Goal: Information Seeking & Learning: Learn about a topic

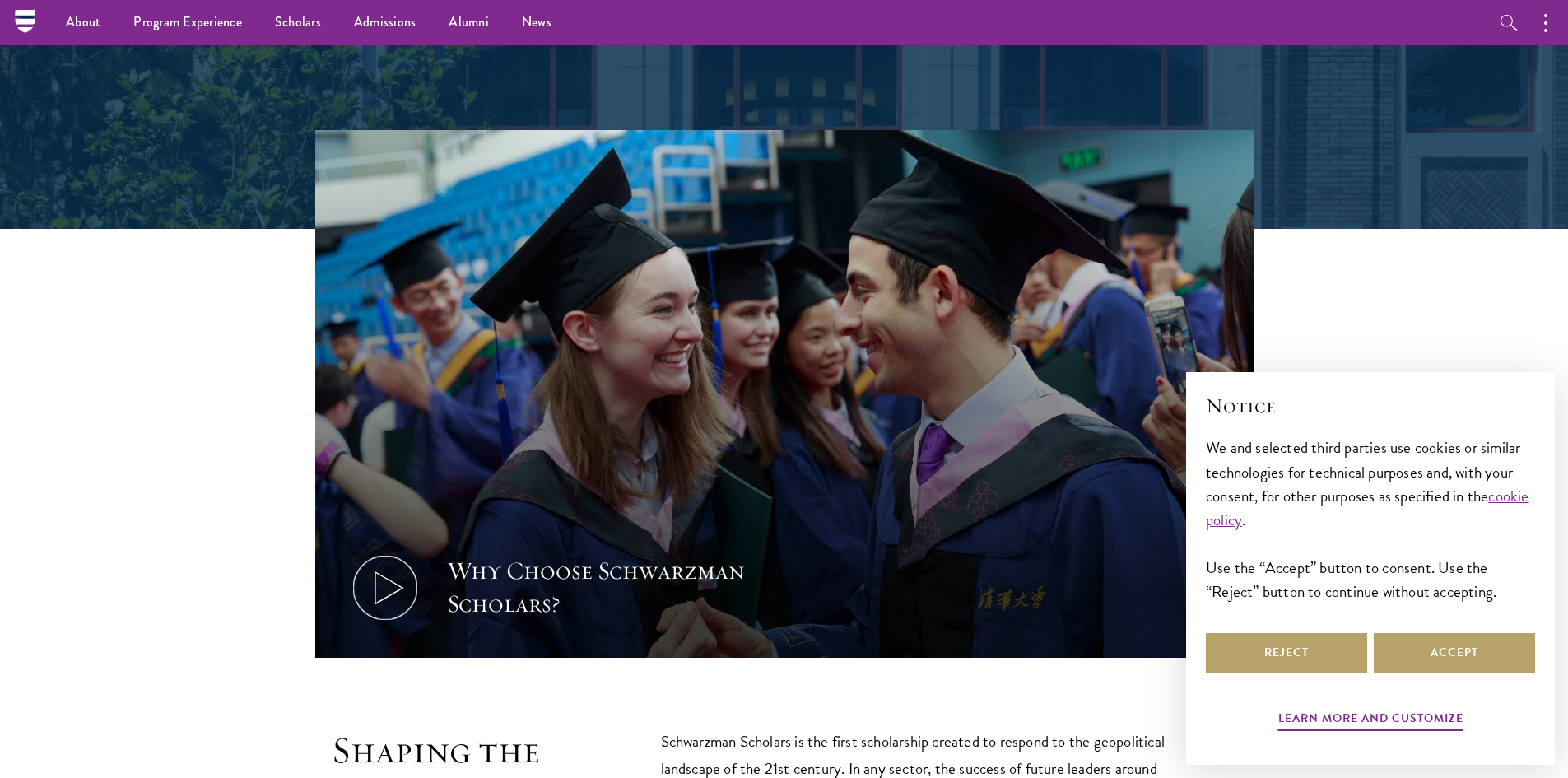
scroll to position [412, 0]
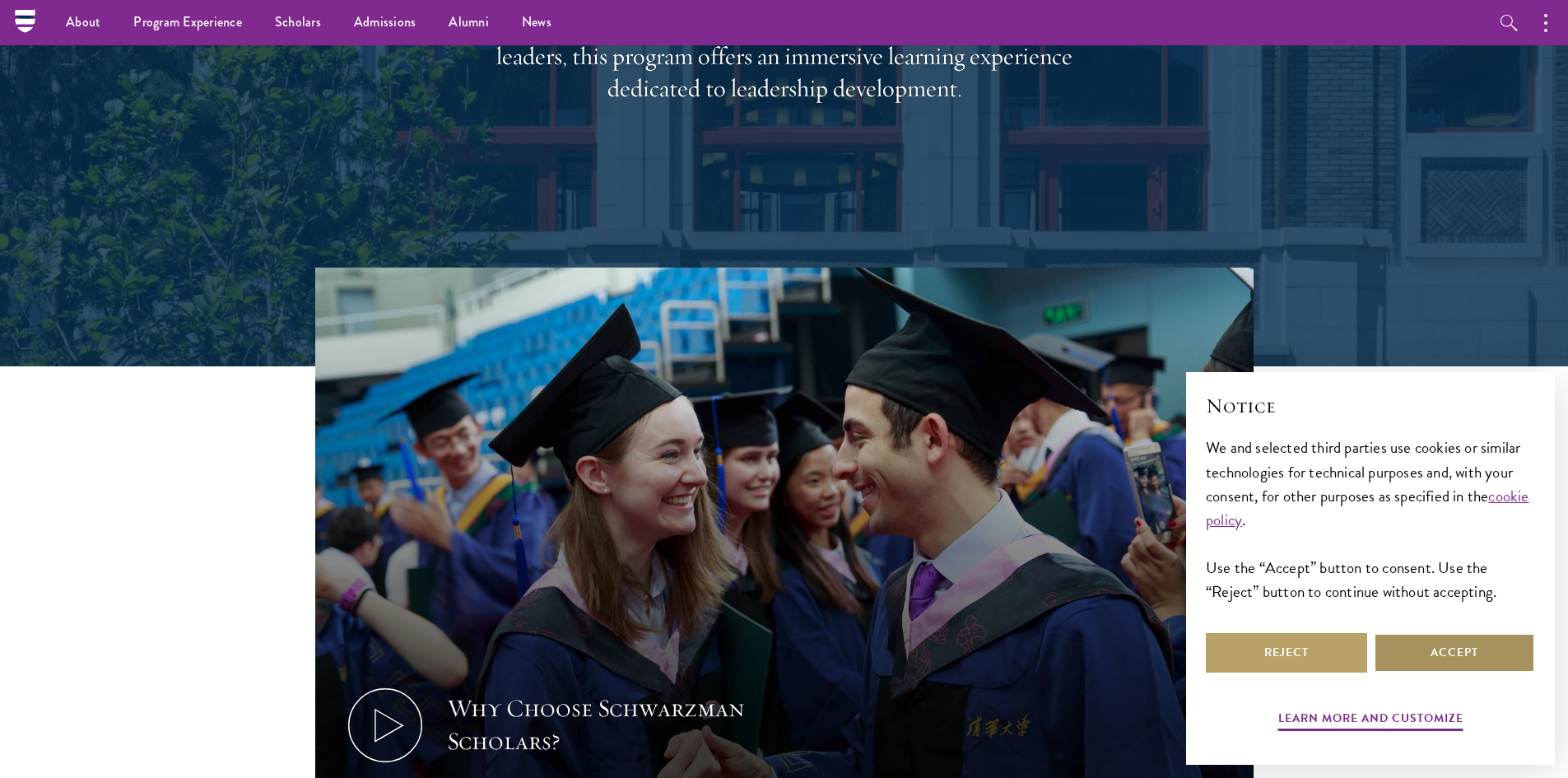
click at [1461, 650] on button "Accept" at bounding box center [1454, 652] width 161 height 39
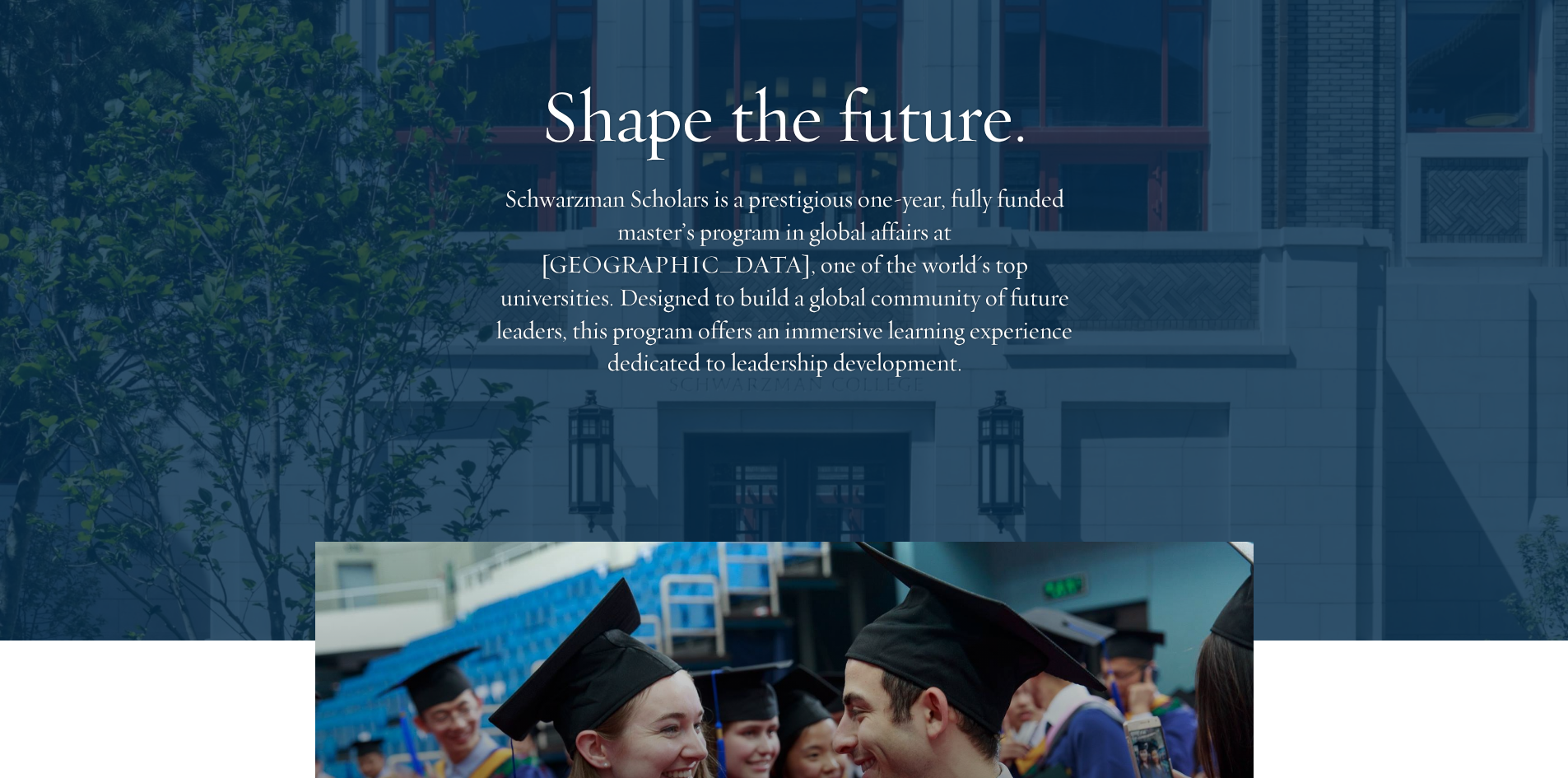
scroll to position [0, 0]
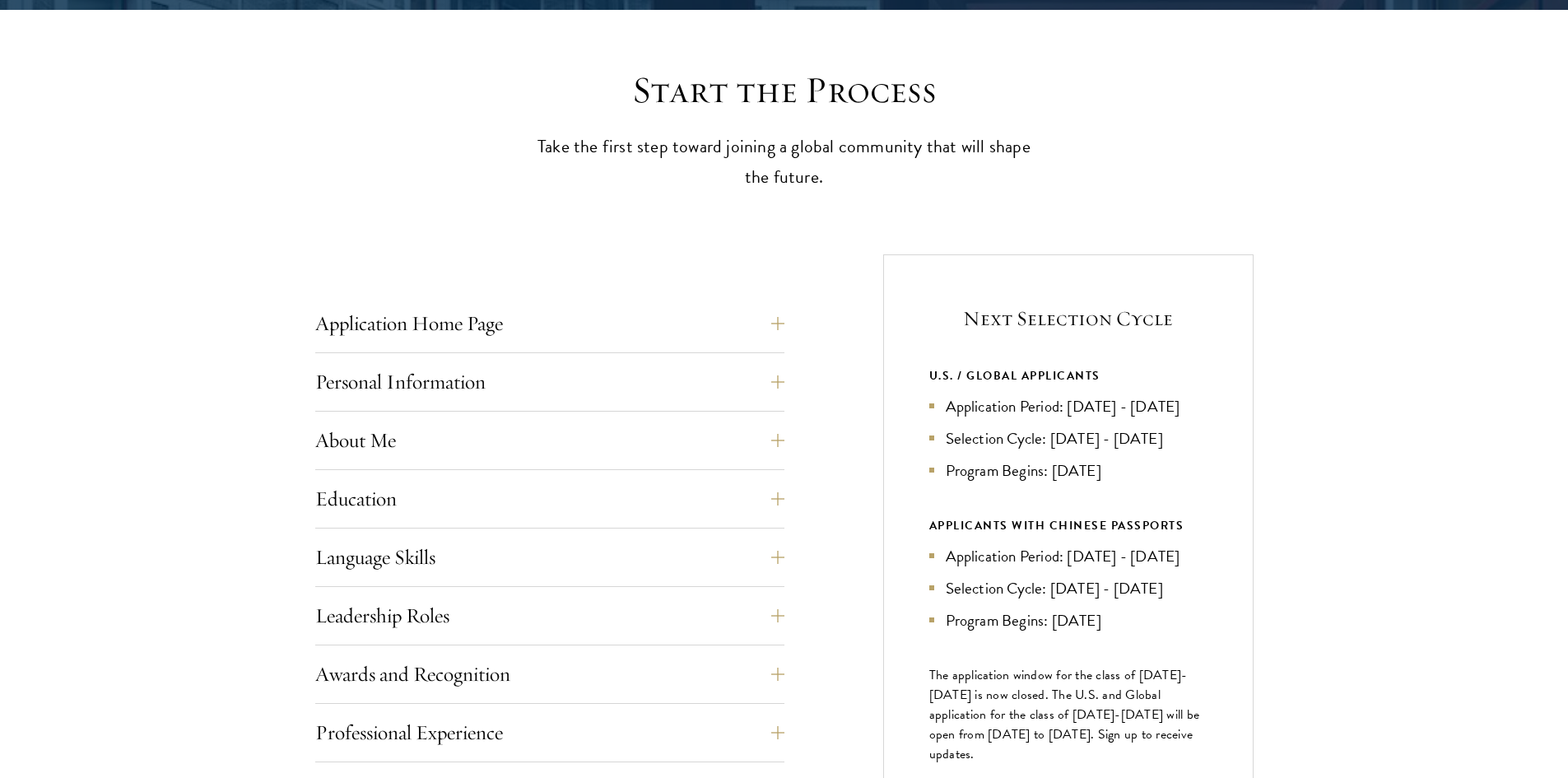
scroll to position [549, 0]
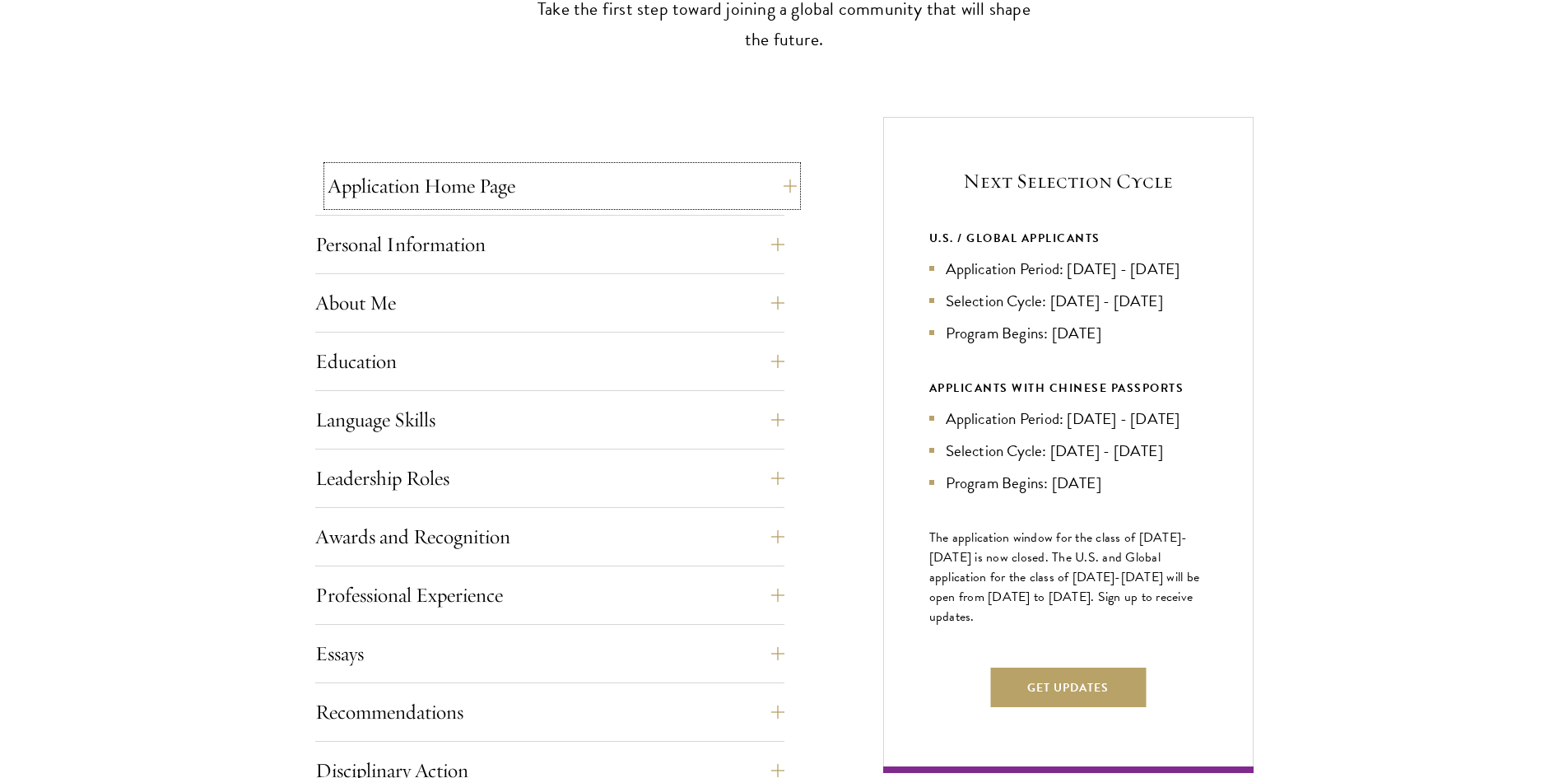
click at [465, 194] on button "Application Home Page" at bounding box center [562, 186] width 469 height 39
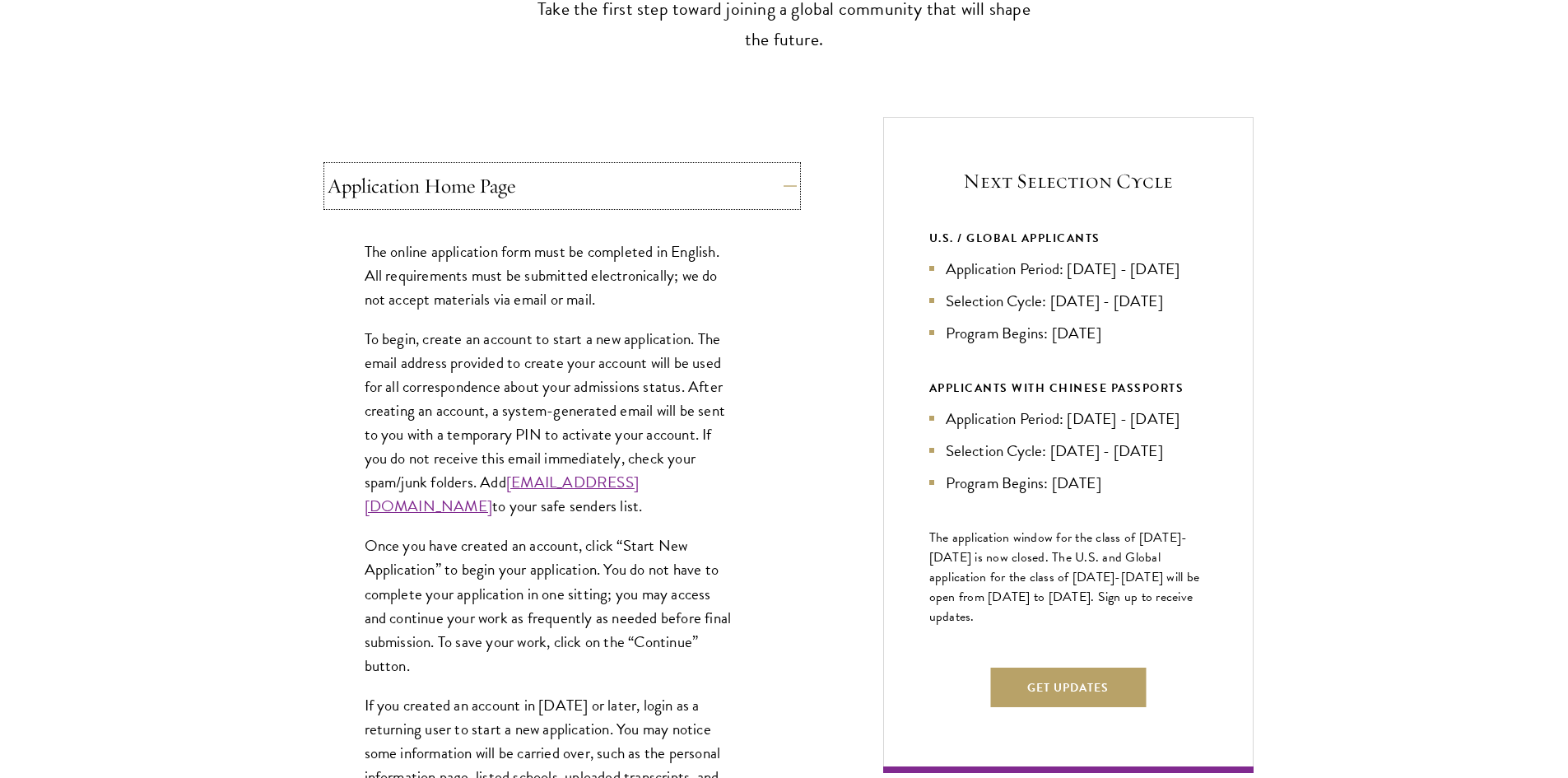
click at [464, 194] on button "Application Home Page" at bounding box center [562, 186] width 469 height 39
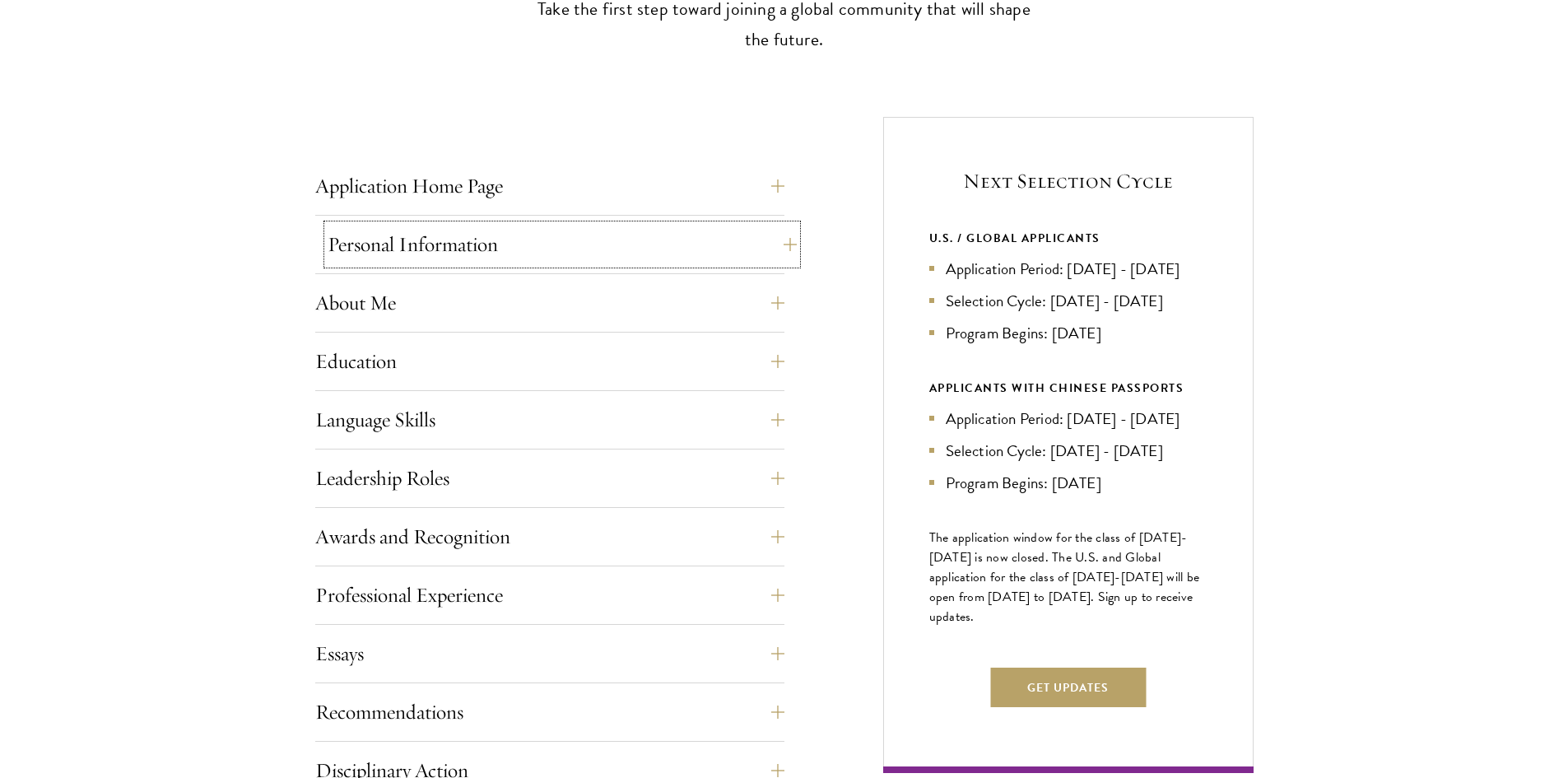
click at [466, 241] on button "Personal Information" at bounding box center [562, 244] width 469 height 39
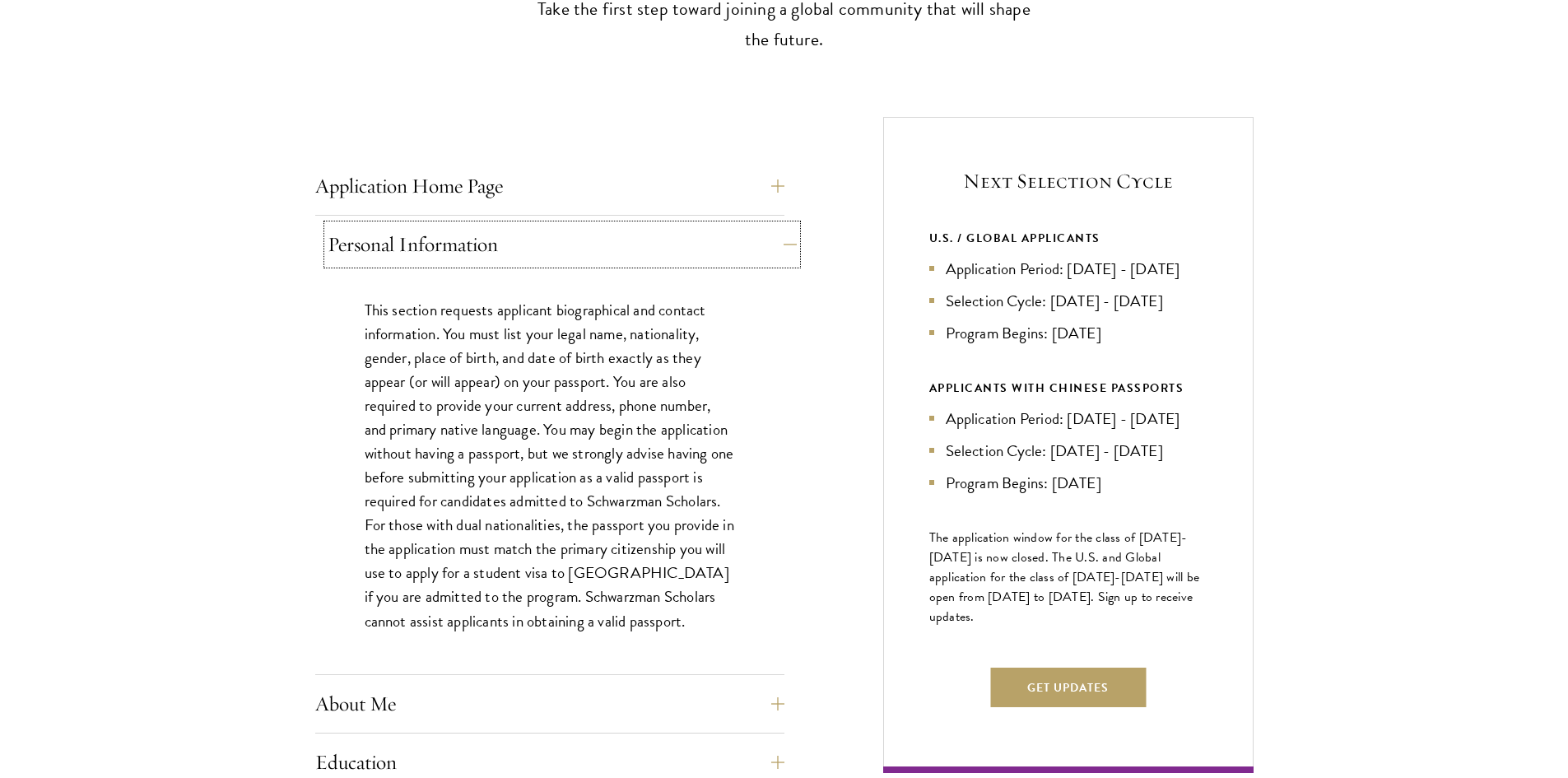
click at [466, 241] on button "Personal Information" at bounding box center [562, 244] width 469 height 39
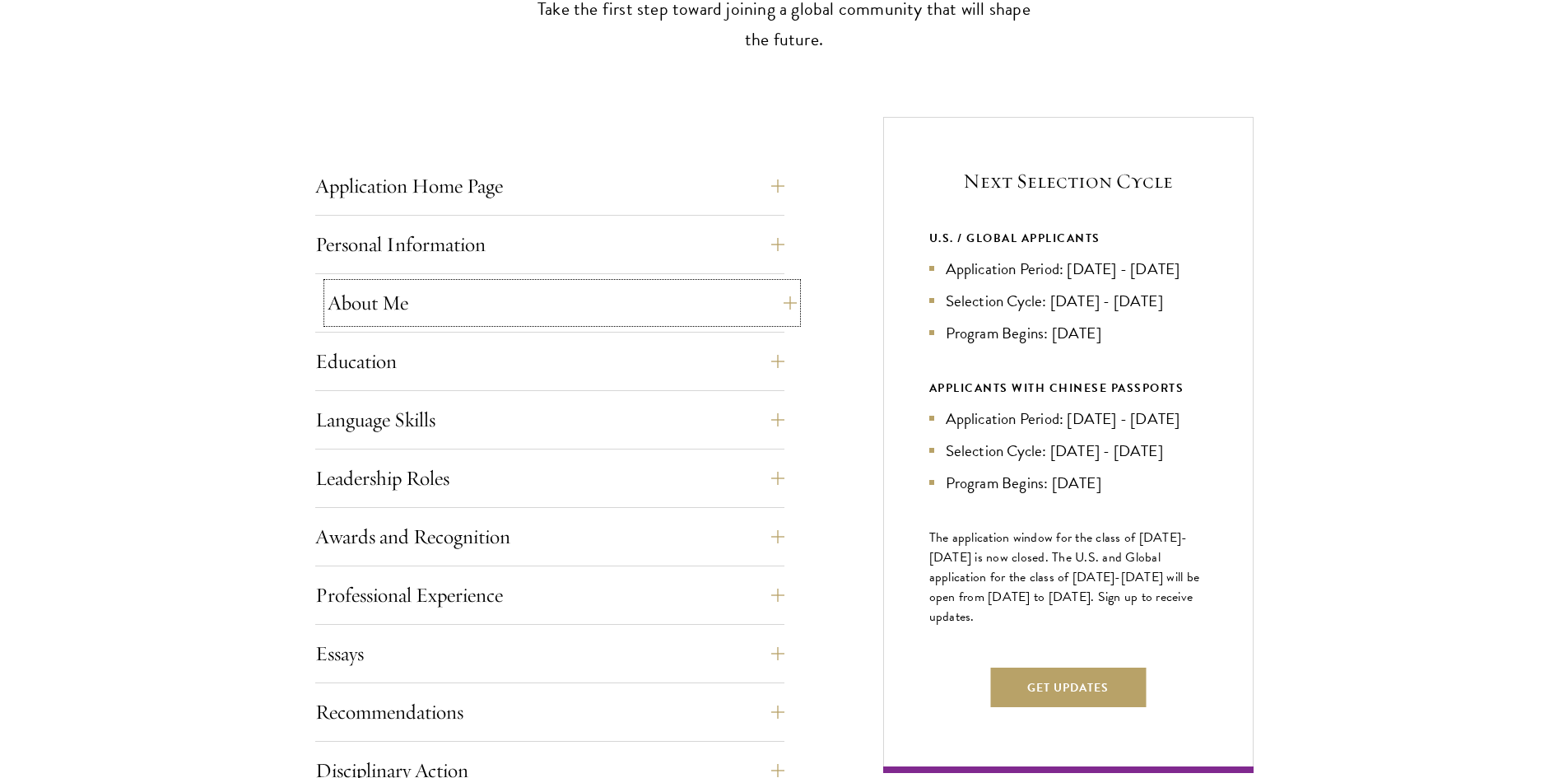
click at [470, 313] on button "About Me" at bounding box center [562, 303] width 469 height 39
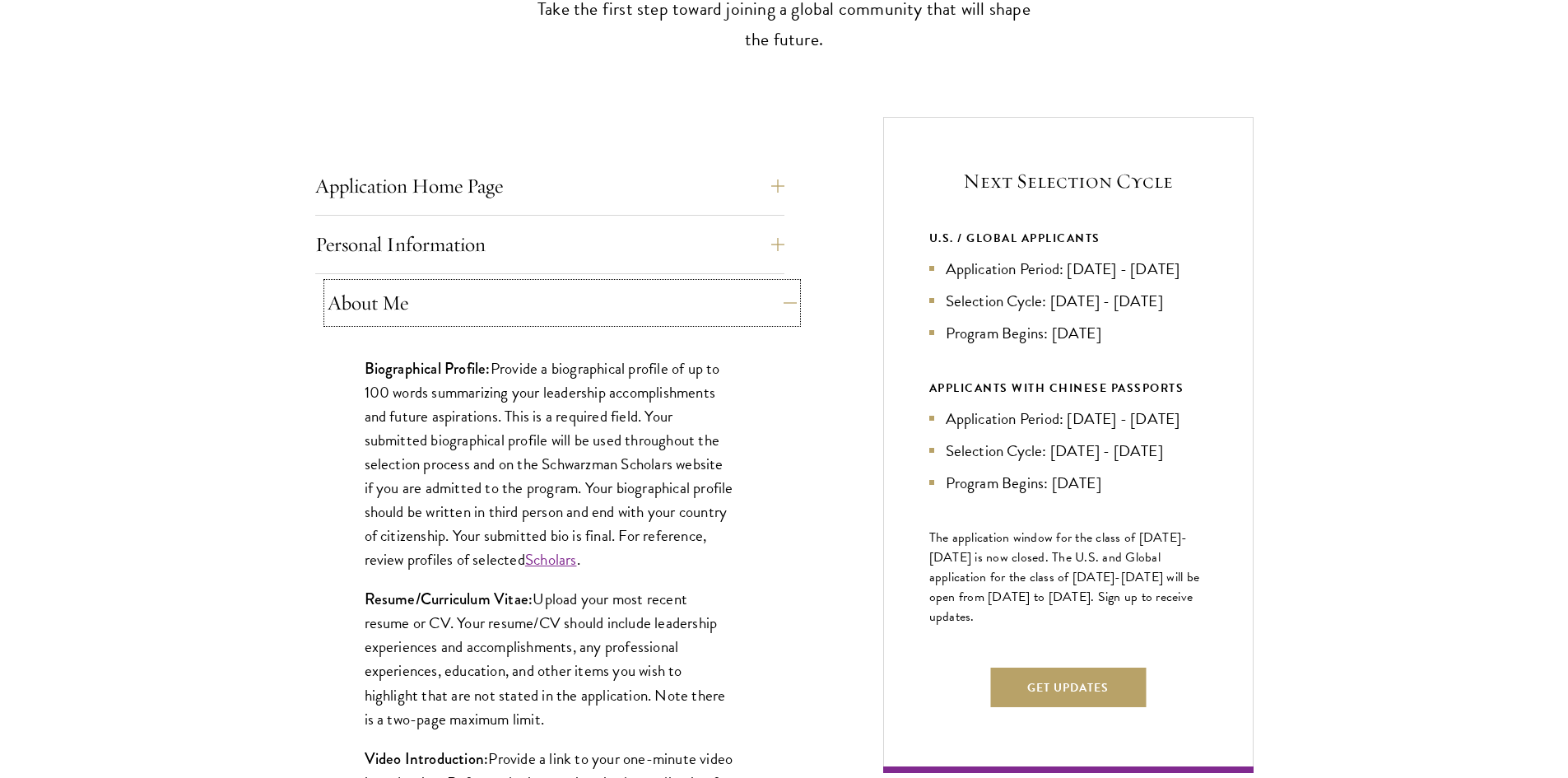
click at [466, 308] on button "About Me" at bounding box center [562, 303] width 469 height 39
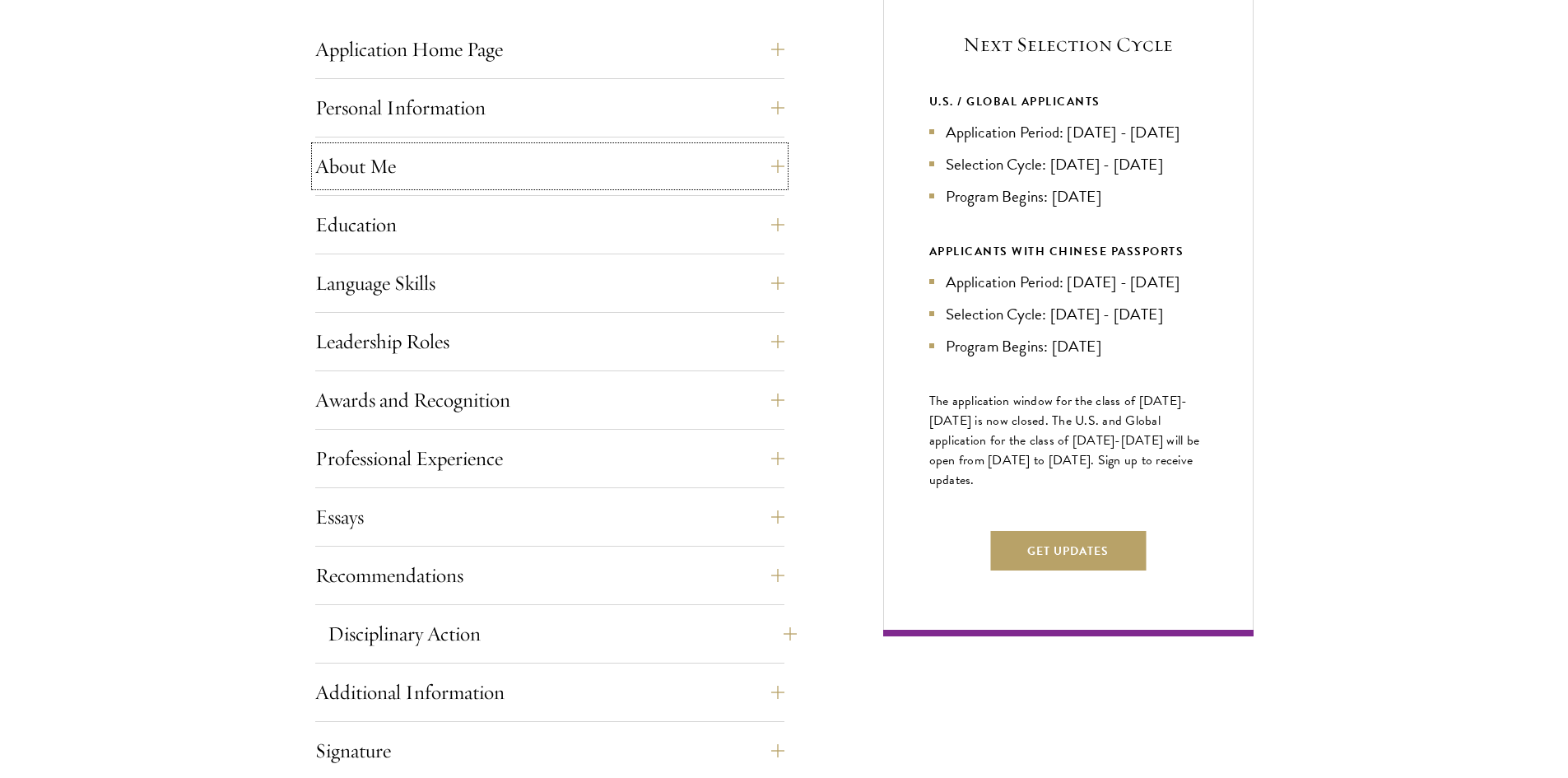
scroll to position [823, 0]
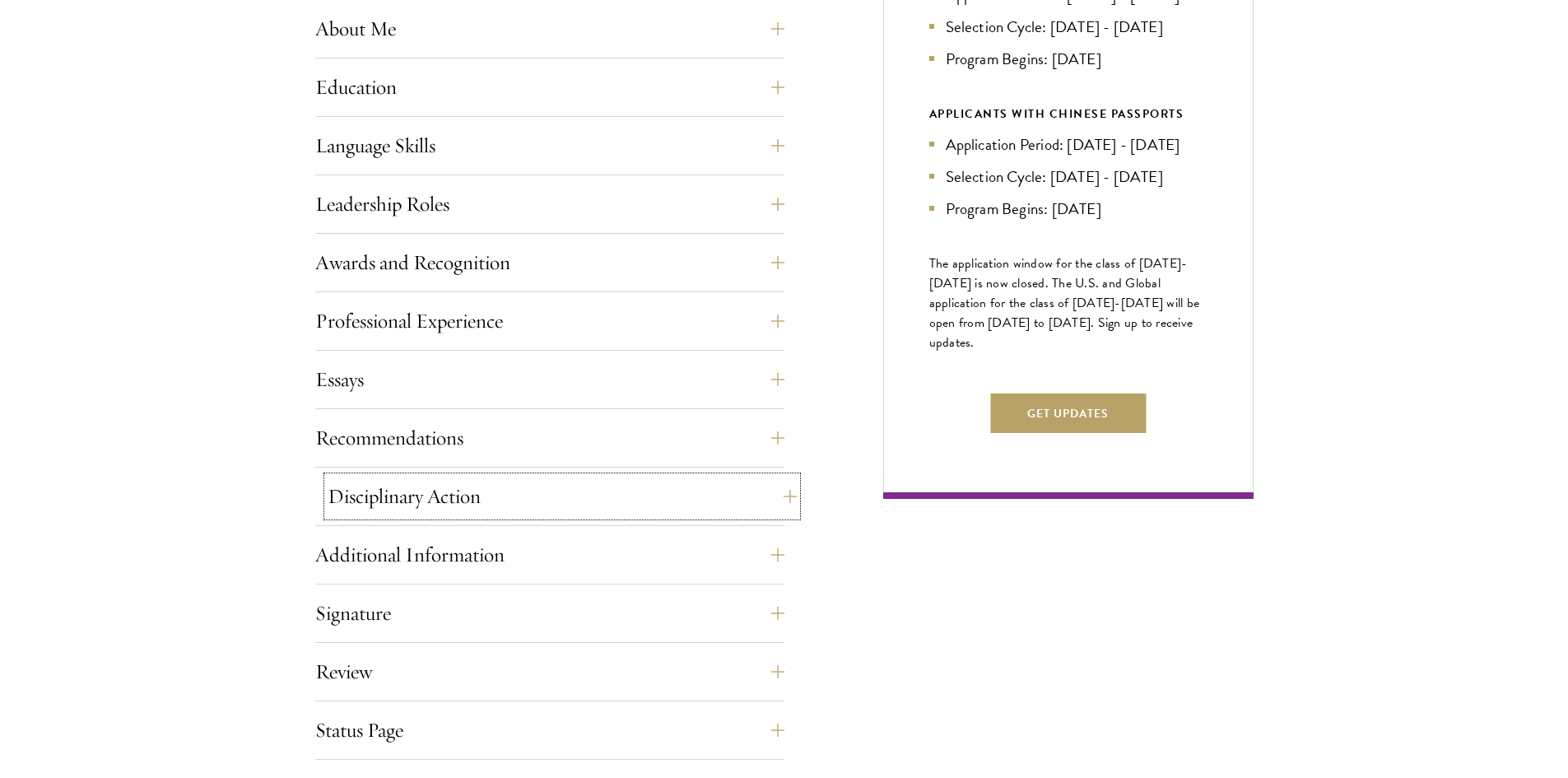
click at [420, 492] on button "Disciplinary Action" at bounding box center [562, 496] width 469 height 39
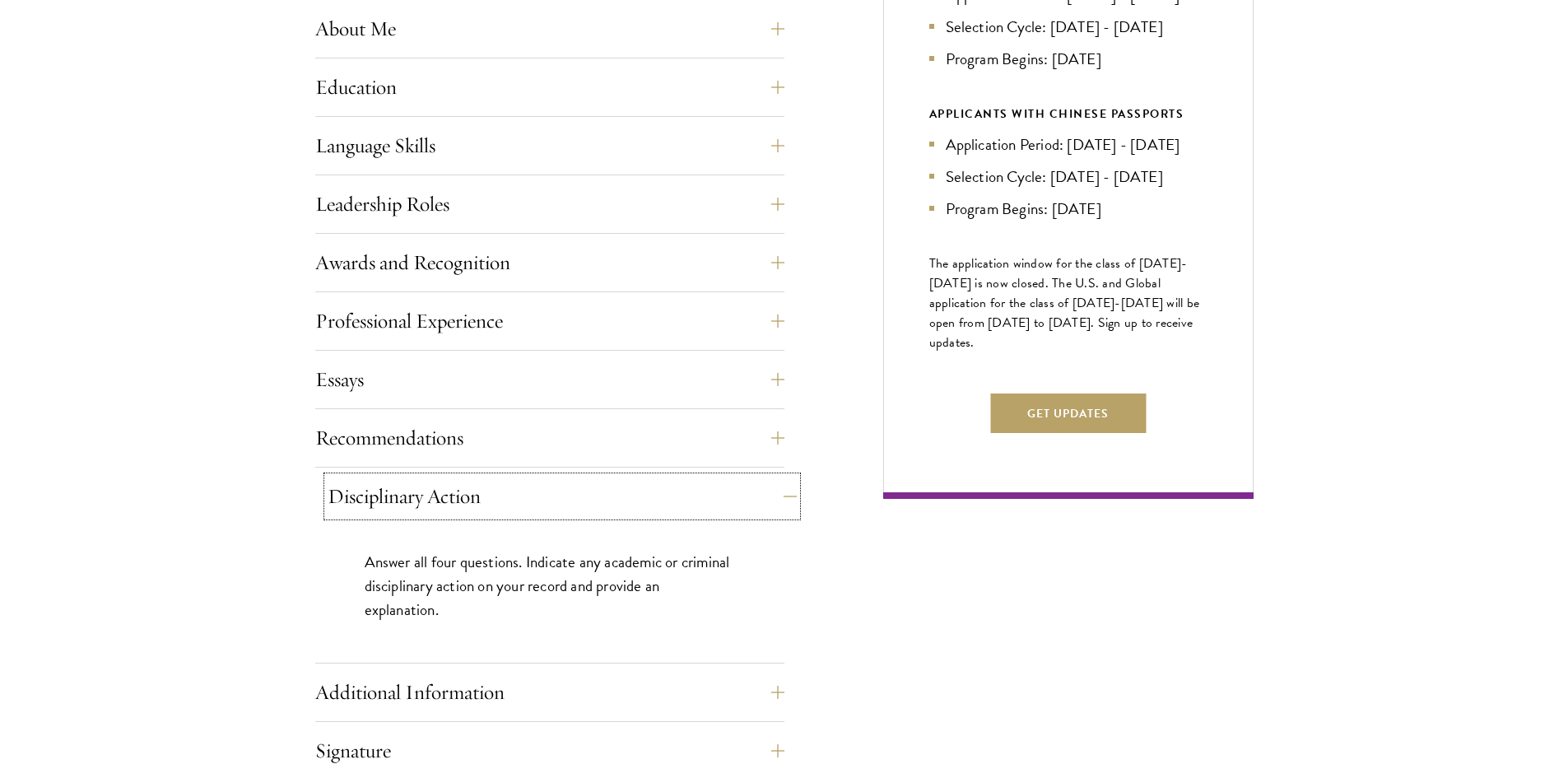
click at [421, 492] on button "Disciplinary Action" at bounding box center [562, 496] width 469 height 39
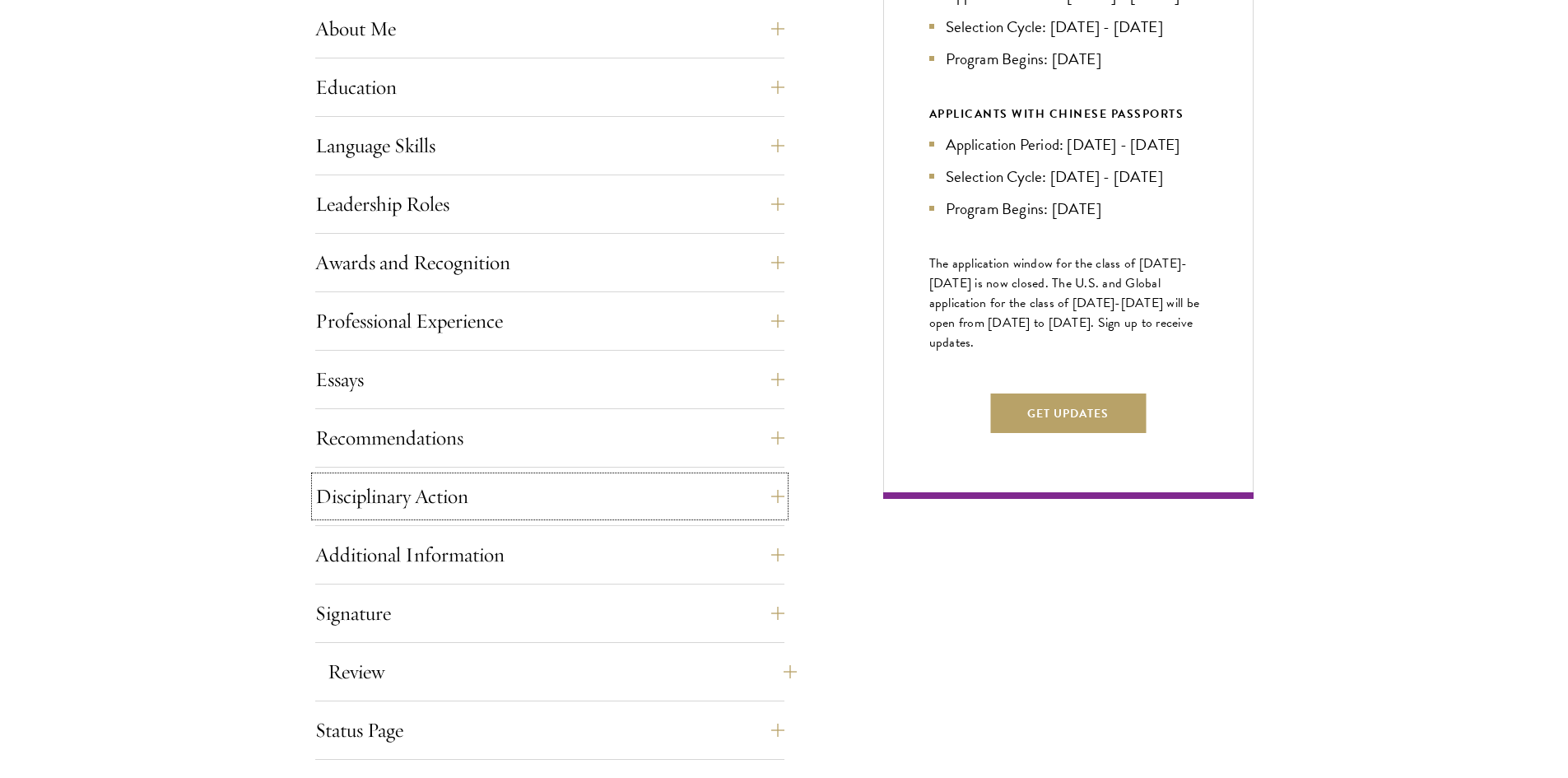
scroll to position [961, 0]
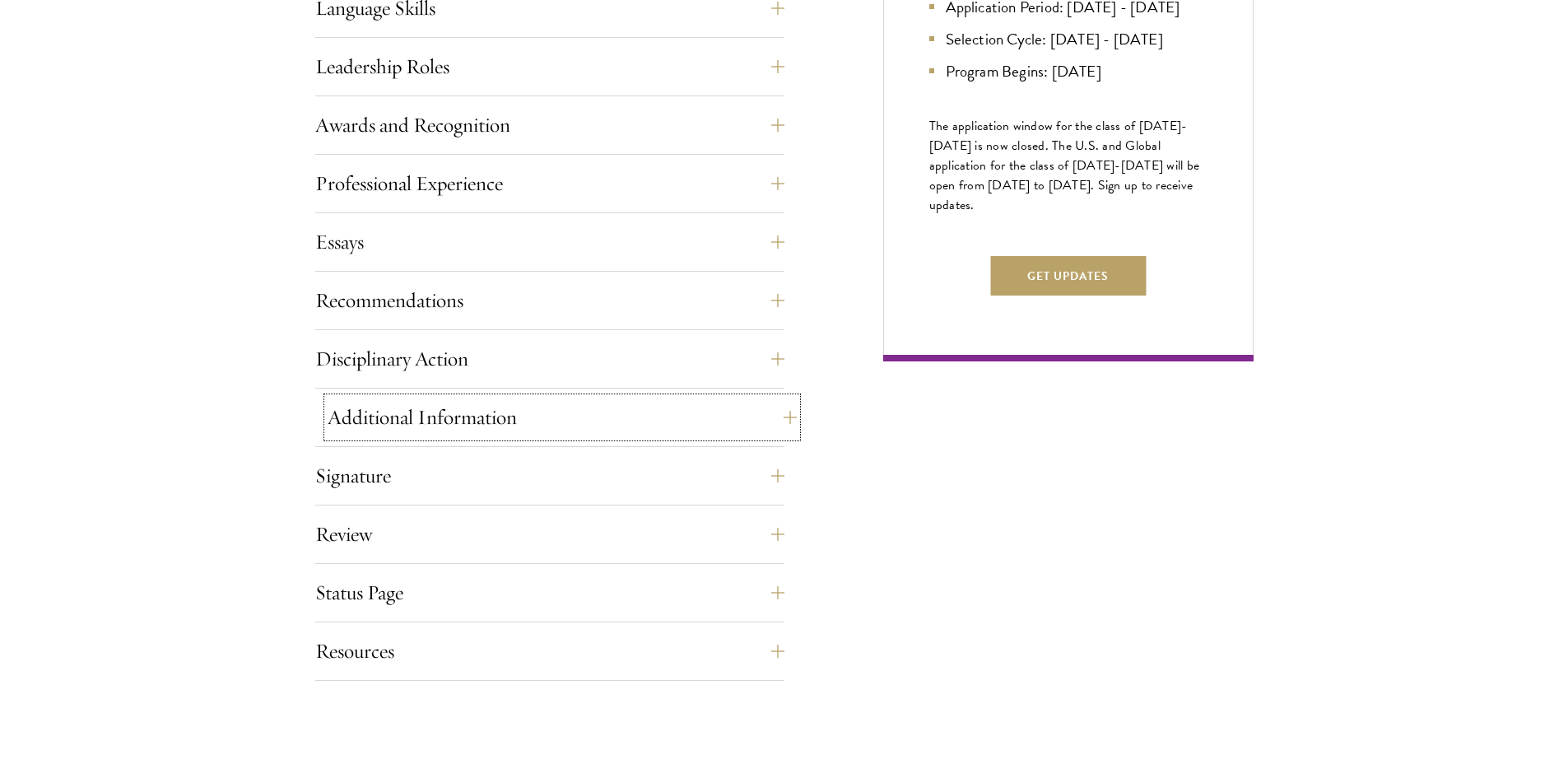
click at [424, 425] on button "Additional Information" at bounding box center [562, 417] width 469 height 39
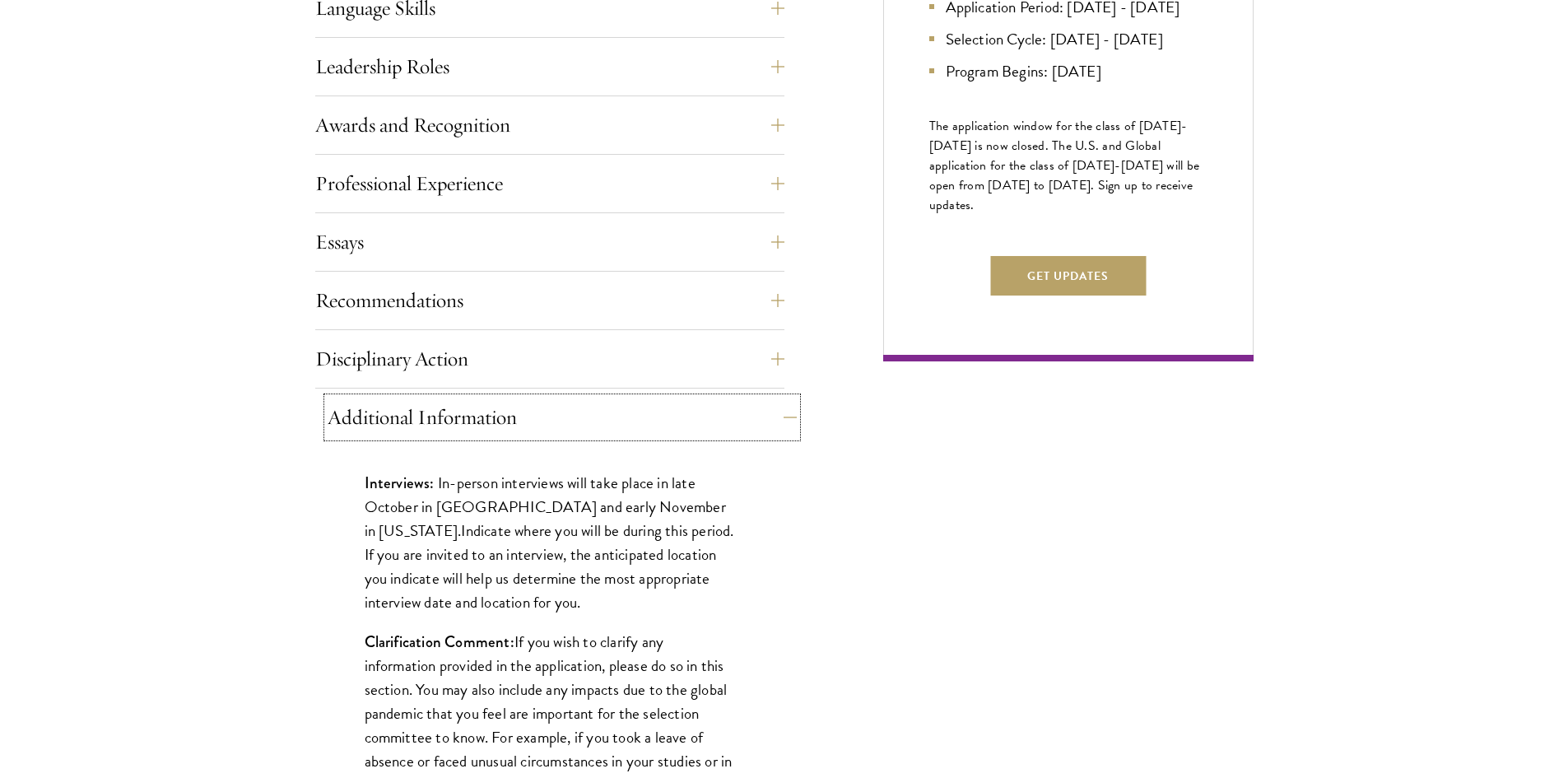
click at [472, 429] on button "Additional Information" at bounding box center [562, 417] width 469 height 39
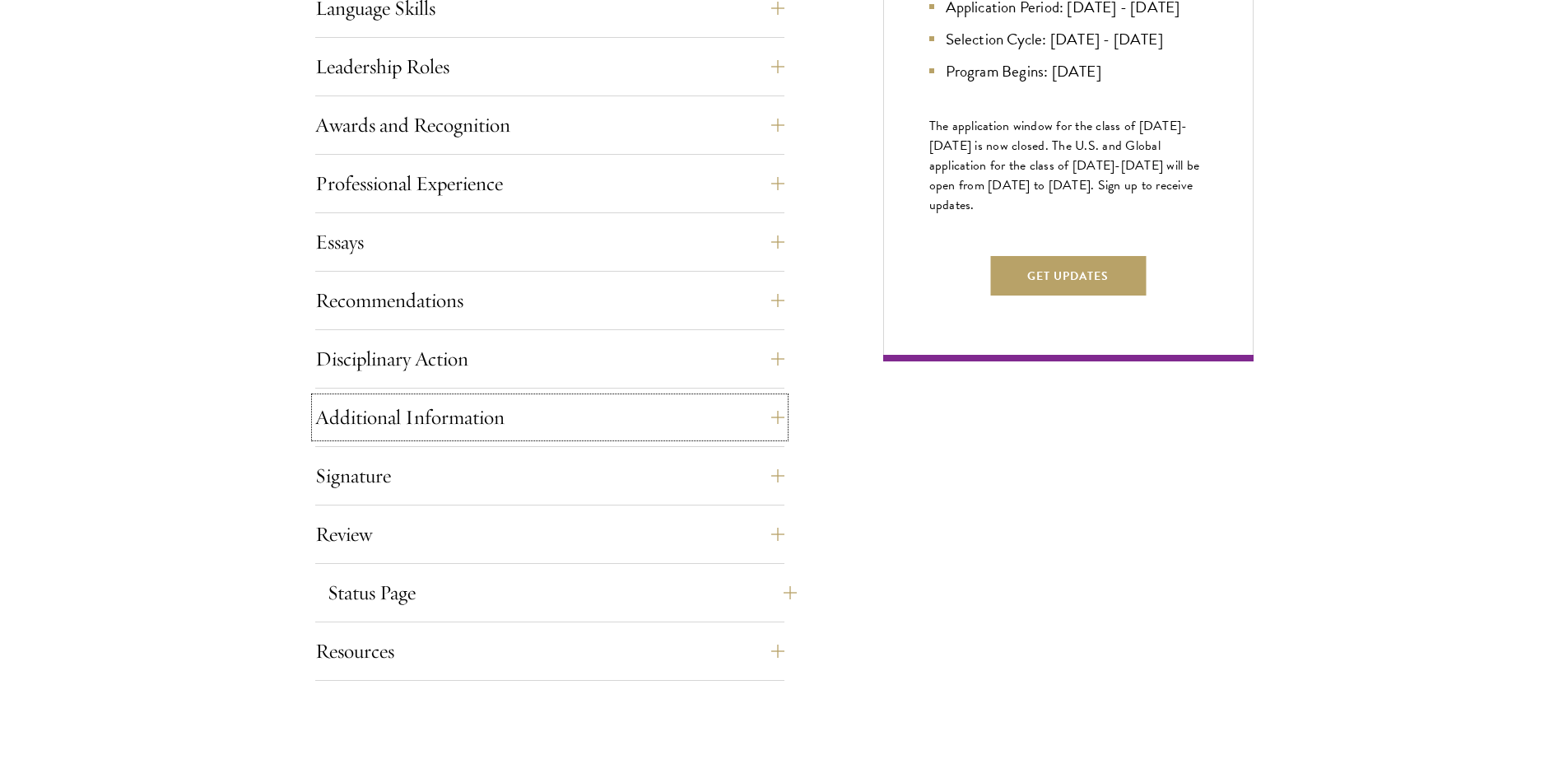
scroll to position [1097, 0]
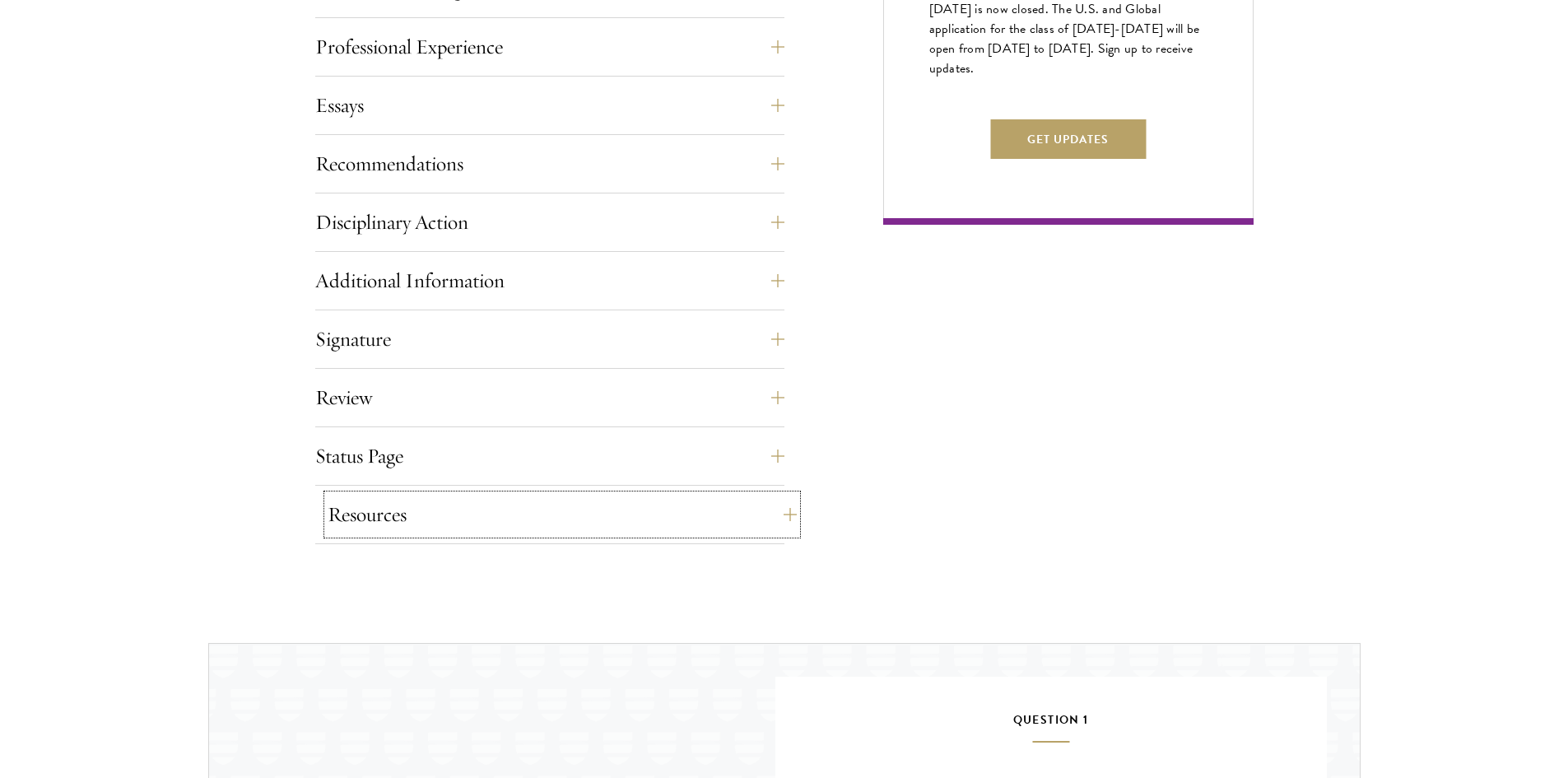
click at [419, 521] on button "Resources" at bounding box center [562, 514] width 469 height 39
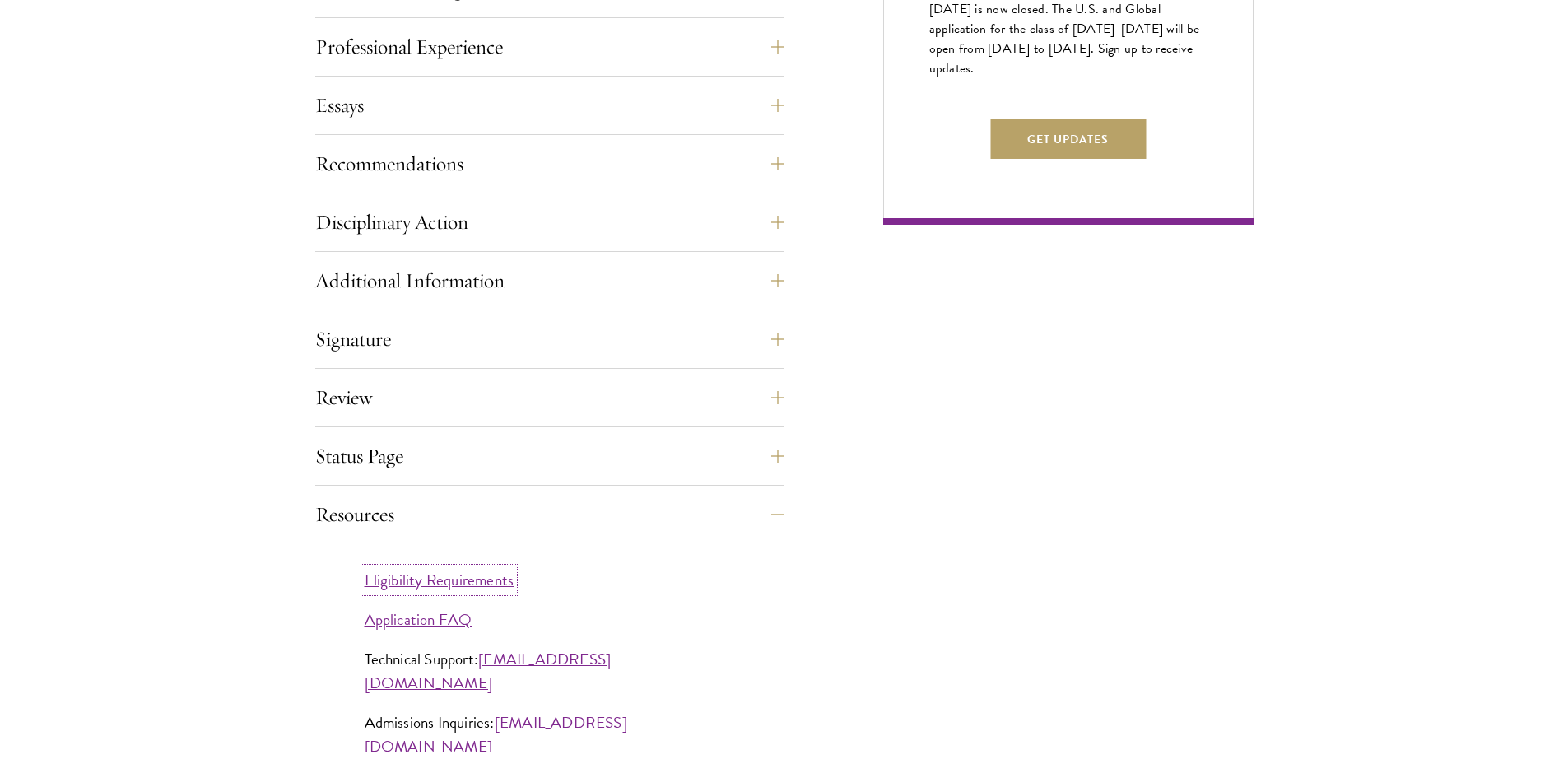
click at [412, 582] on link "Eligibility Requirements" at bounding box center [439, 580] width 149 height 24
click at [535, 511] on button "Resources" at bounding box center [562, 514] width 469 height 39
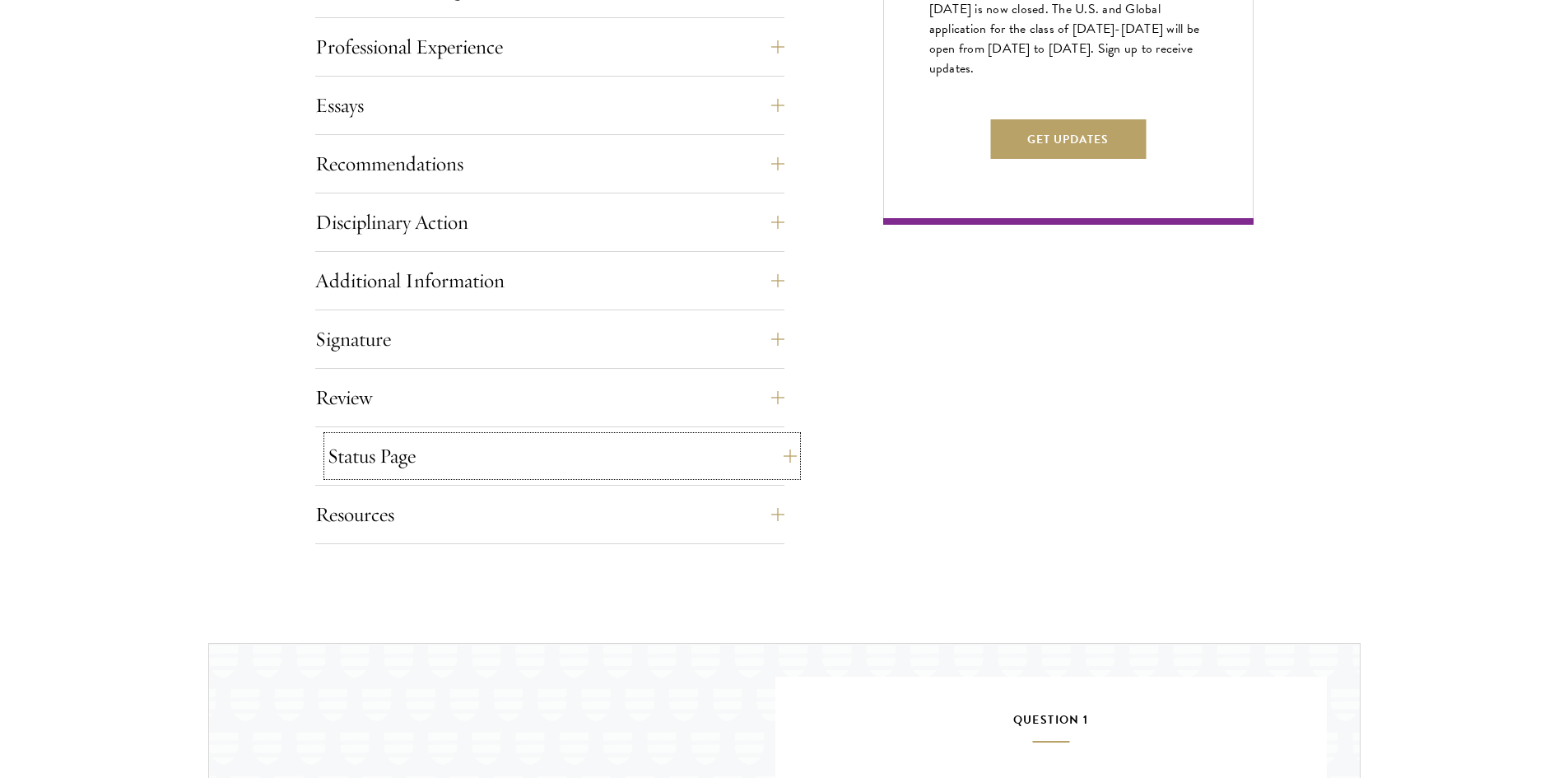
click at [486, 462] on button "Status Page" at bounding box center [562, 456] width 469 height 39
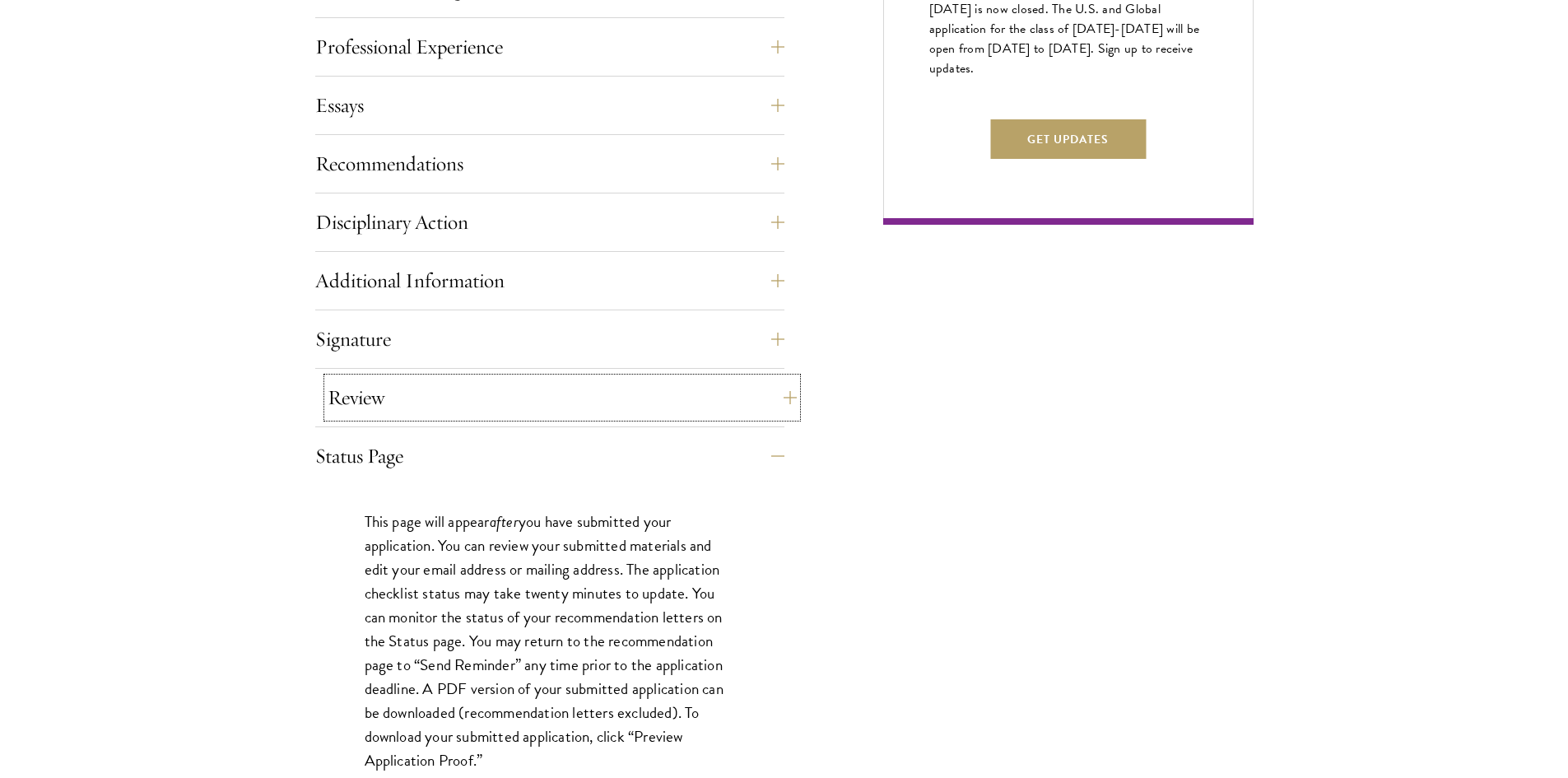
click at [459, 402] on button "Review" at bounding box center [562, 397] width 469 height 39
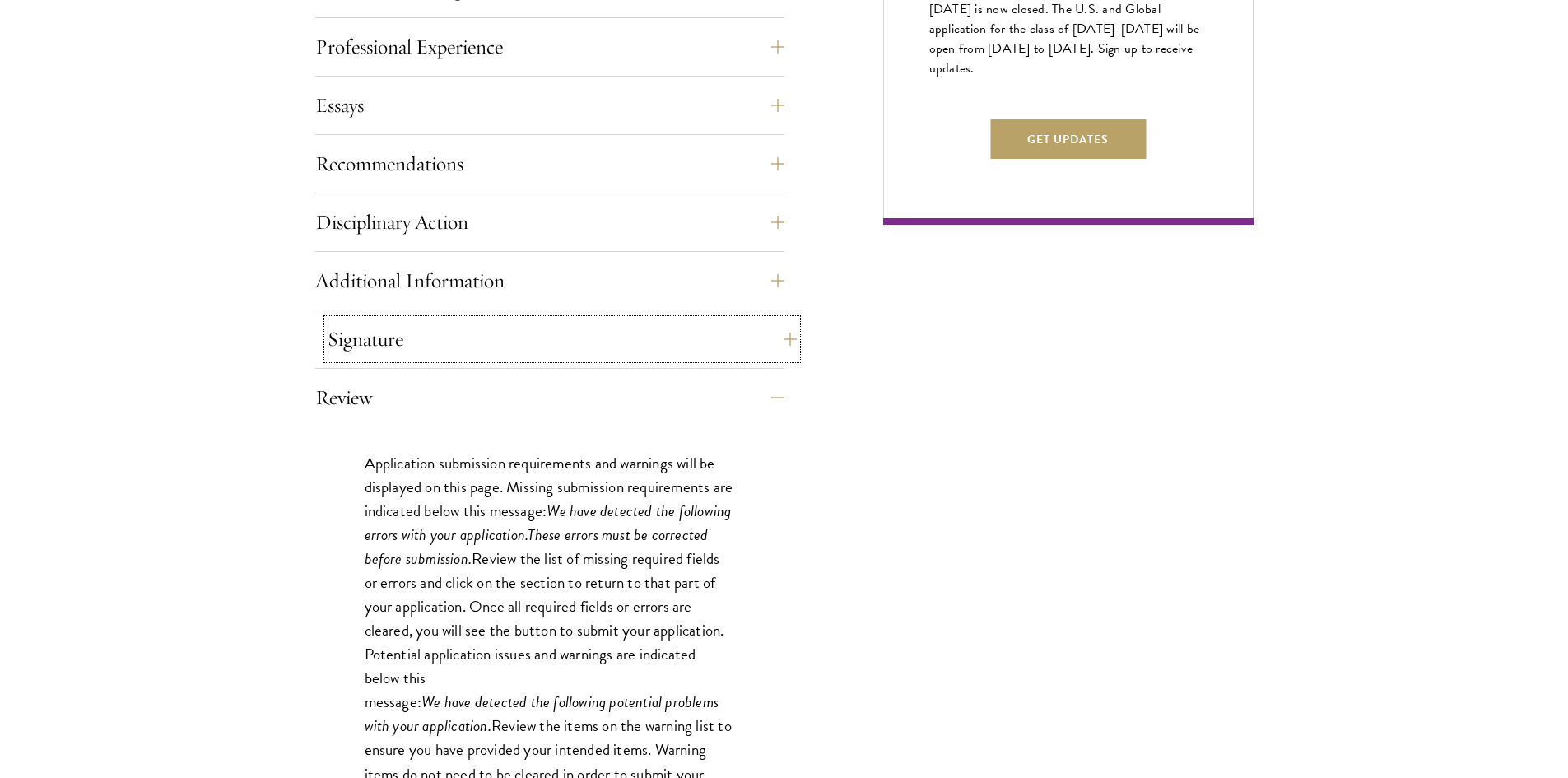
click at [491, 348] on button "Signature" at bounding box center [562, 339] width 469 height 39
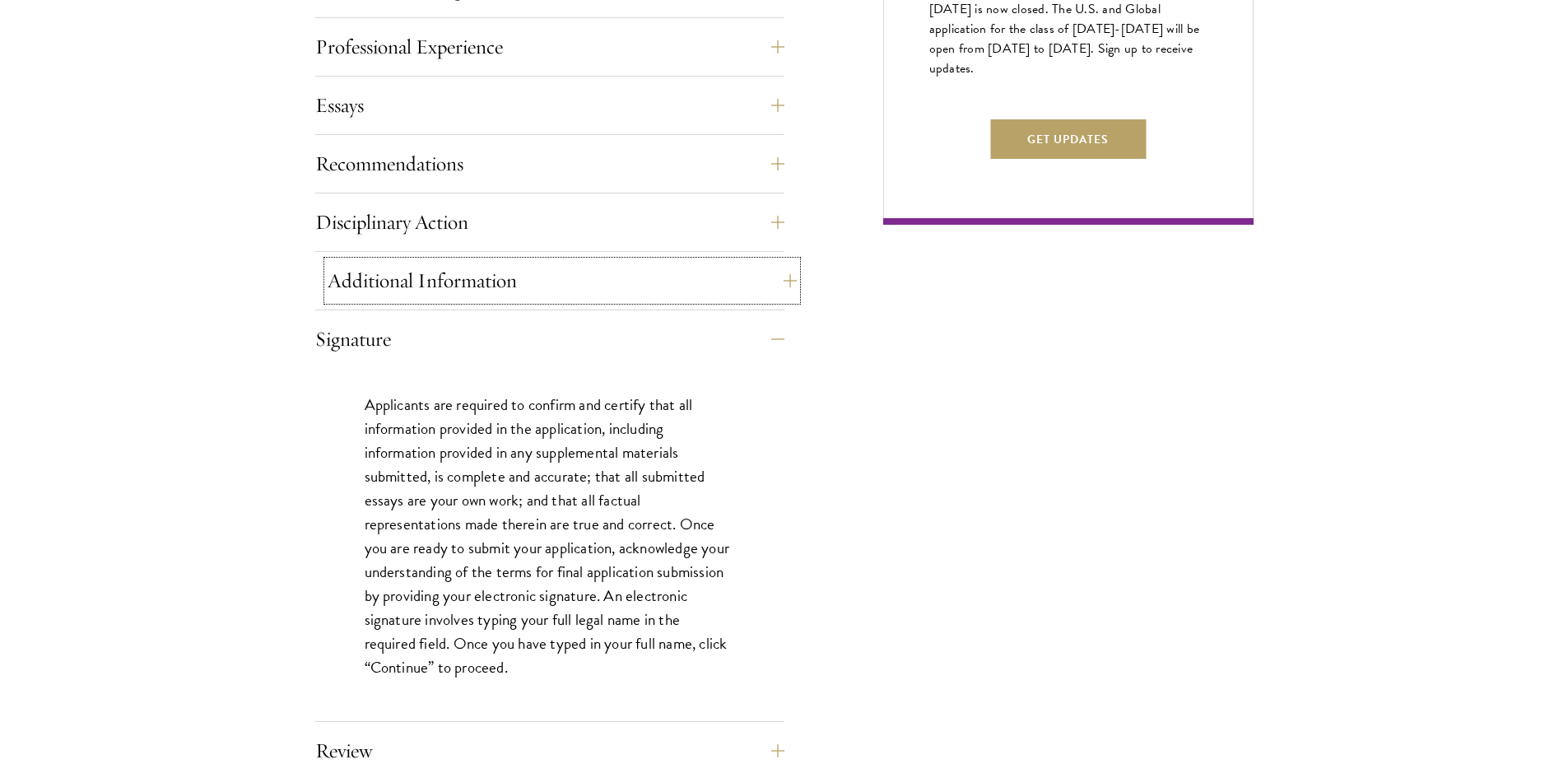
click at [506, 273] on button "Additional Information" at bounding box center [562, 280] width 469 height 39
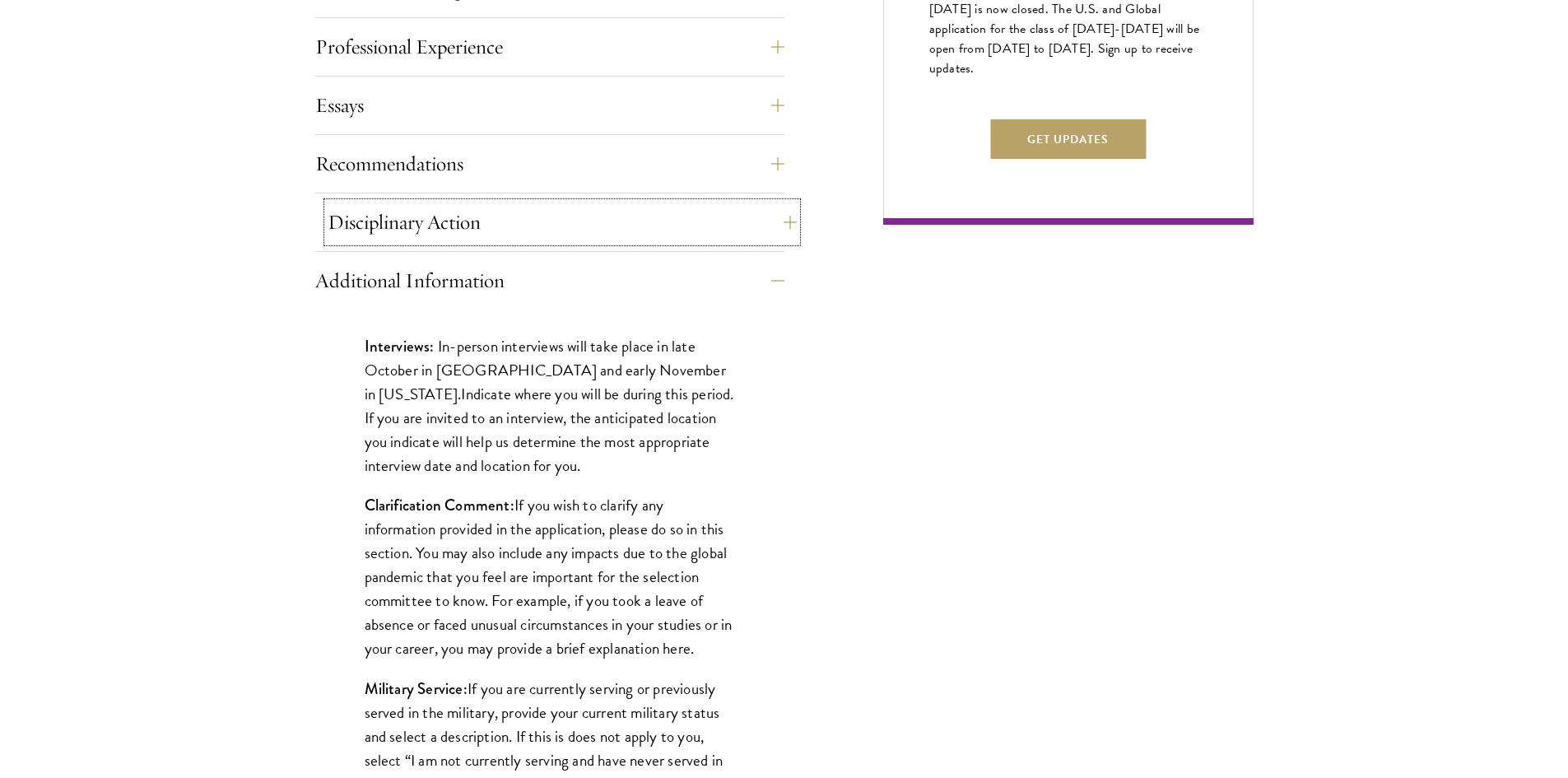
click at [492, 232] on button "Disciplinary Action" at bounding box center [562, 222] width 469 height 39
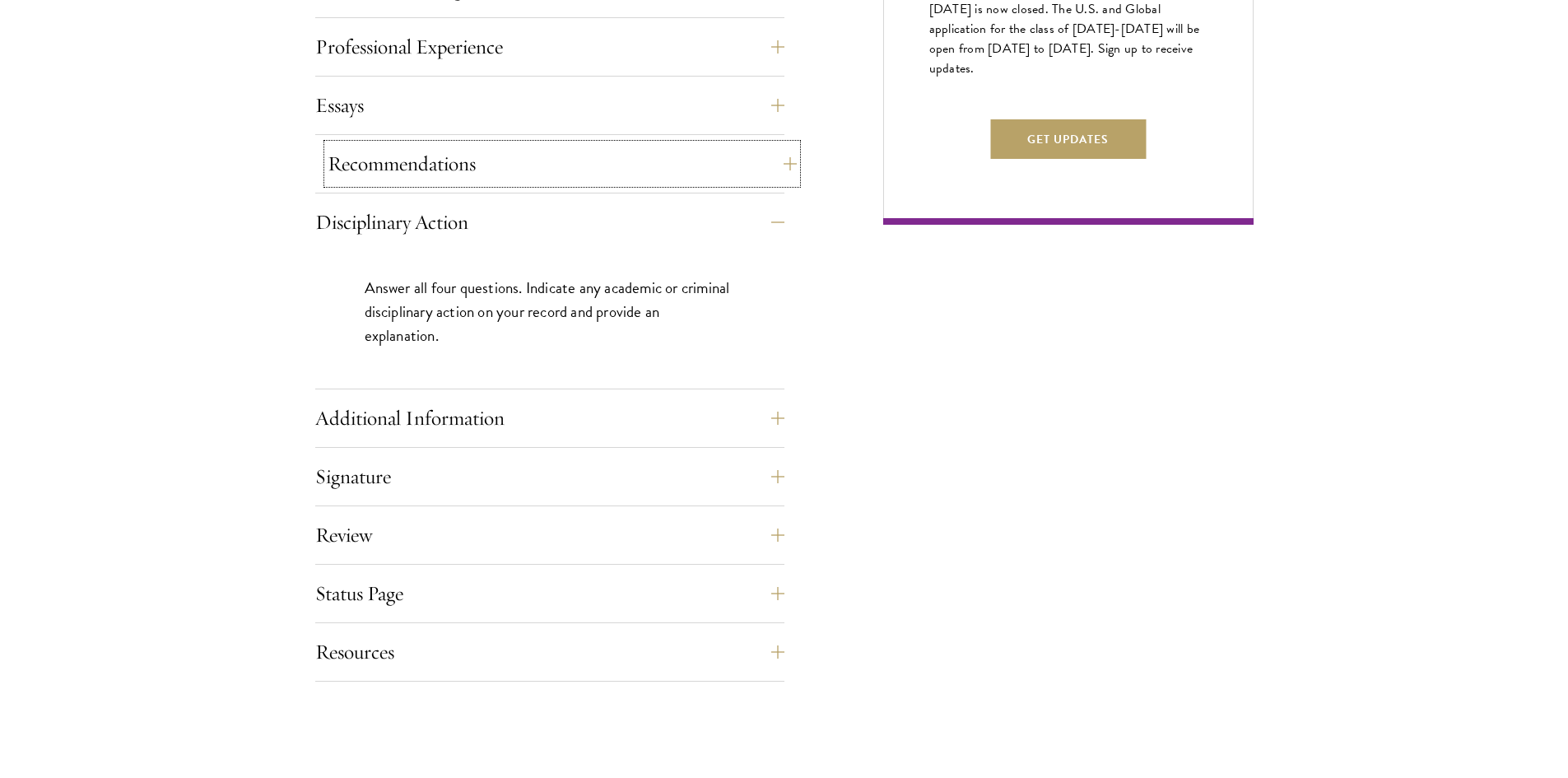
click at [442, 155] on button "Recommendations" at bounding box center [562, 164] width 469 height 39
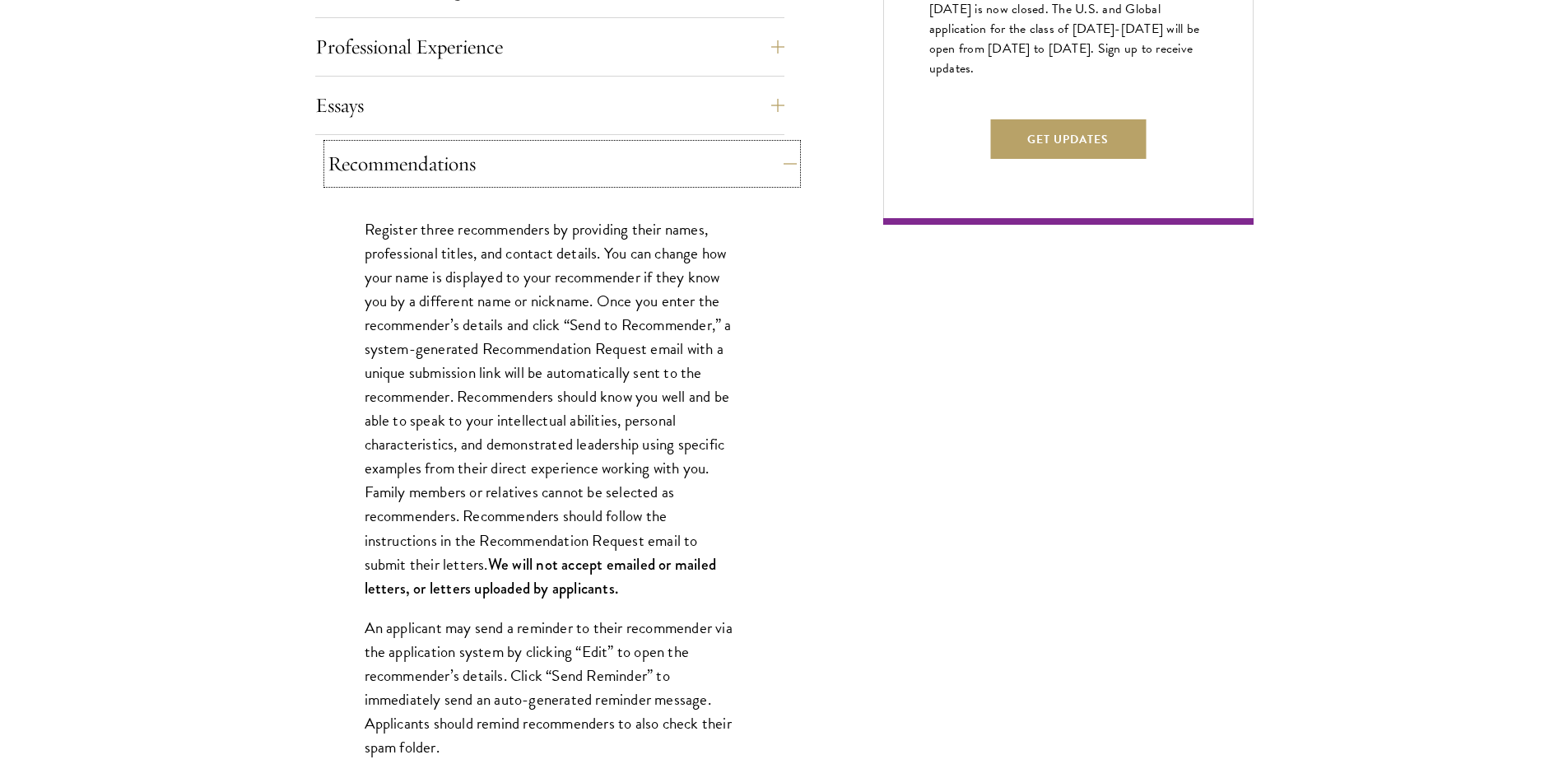
scroll to position [823, 0]
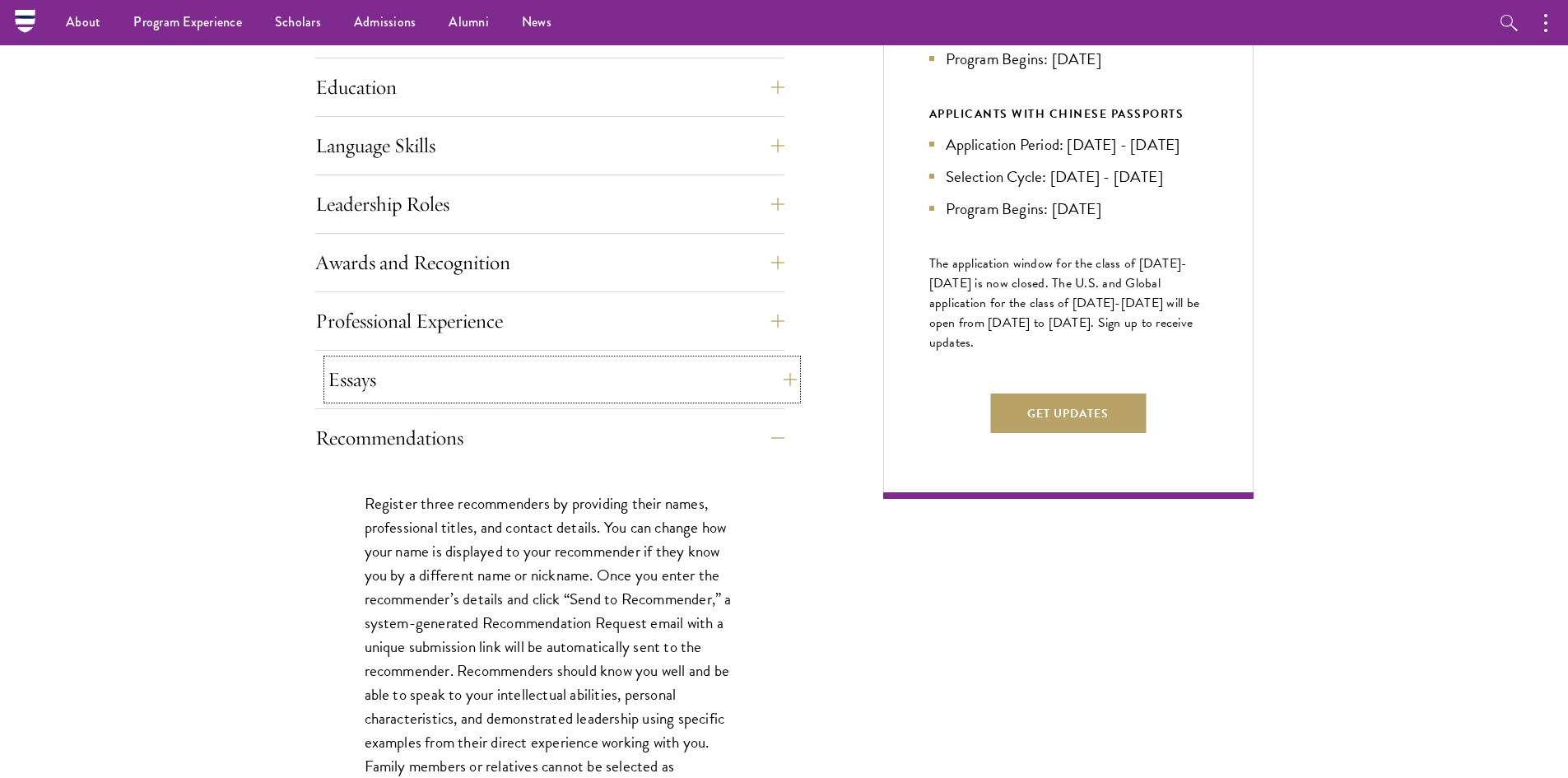
click at [347, 384] on button "Essays" at bounding box center [562, 379] width 469 height 39
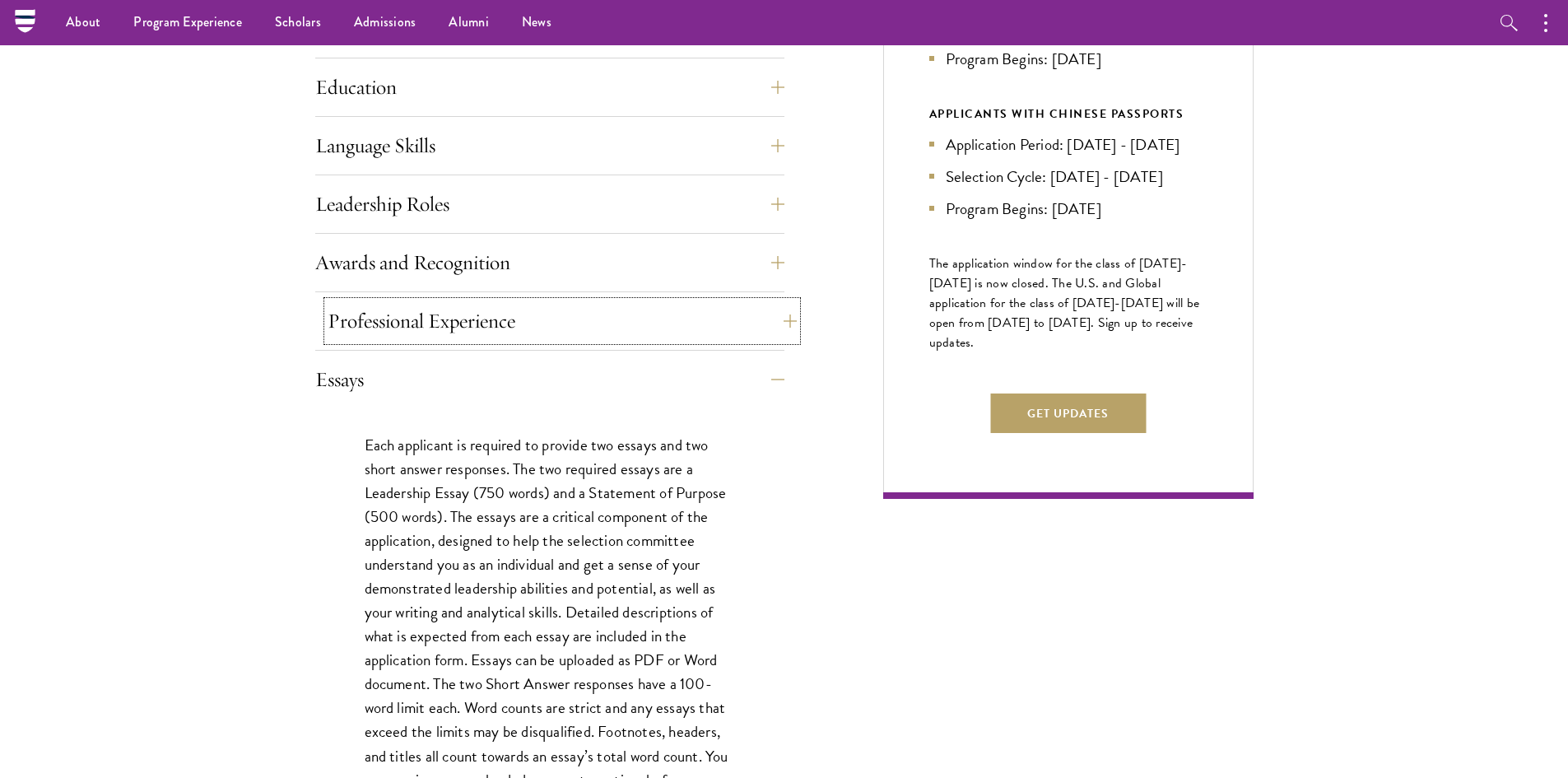
click at [377, 322] on button "Professional Experience" at bounding box center [562, 321] width 469 height 39
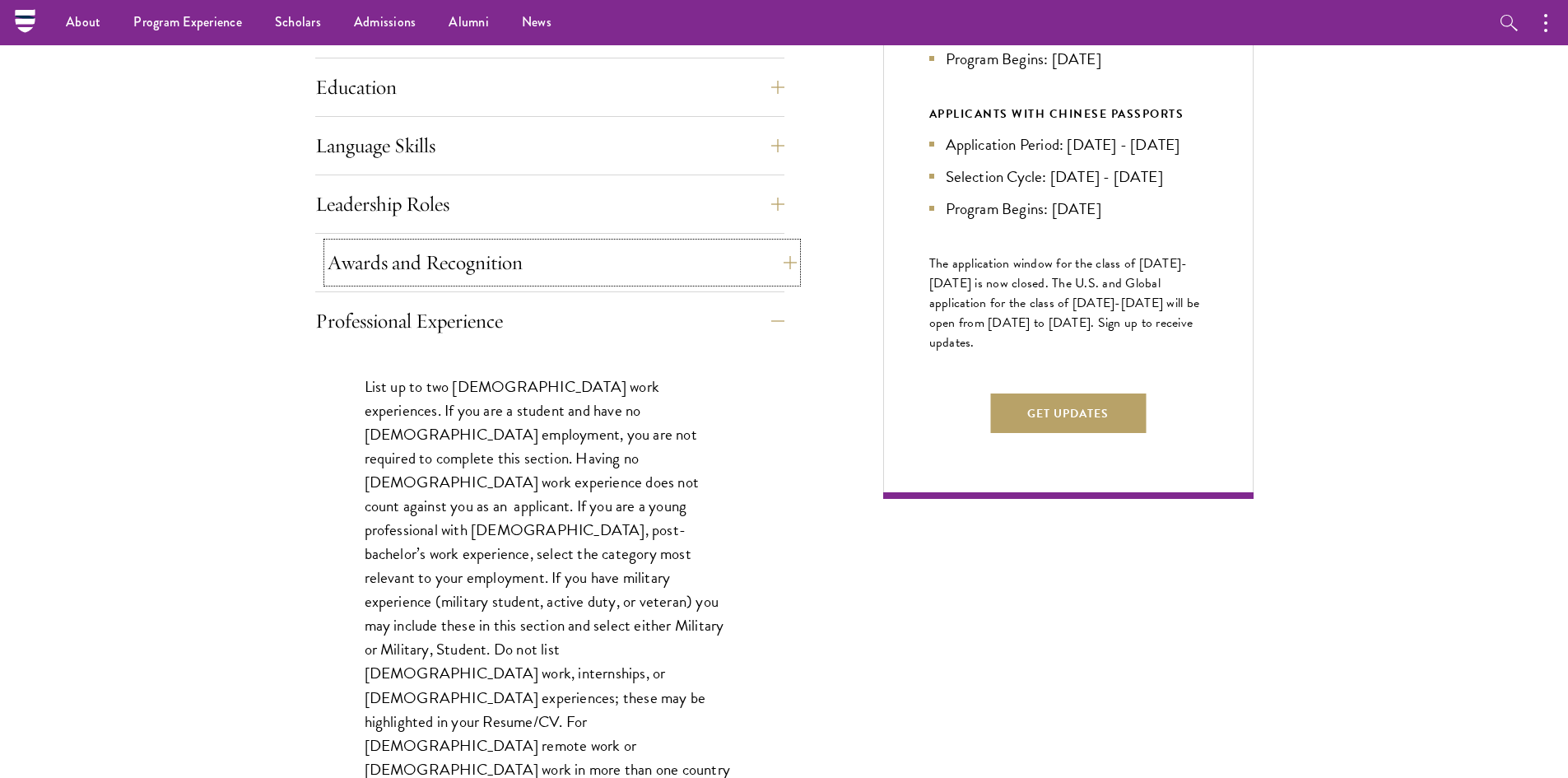
click at [382, 271] on button "Awards and Recognition" at bounding box center [562, 262] width 469 height 39
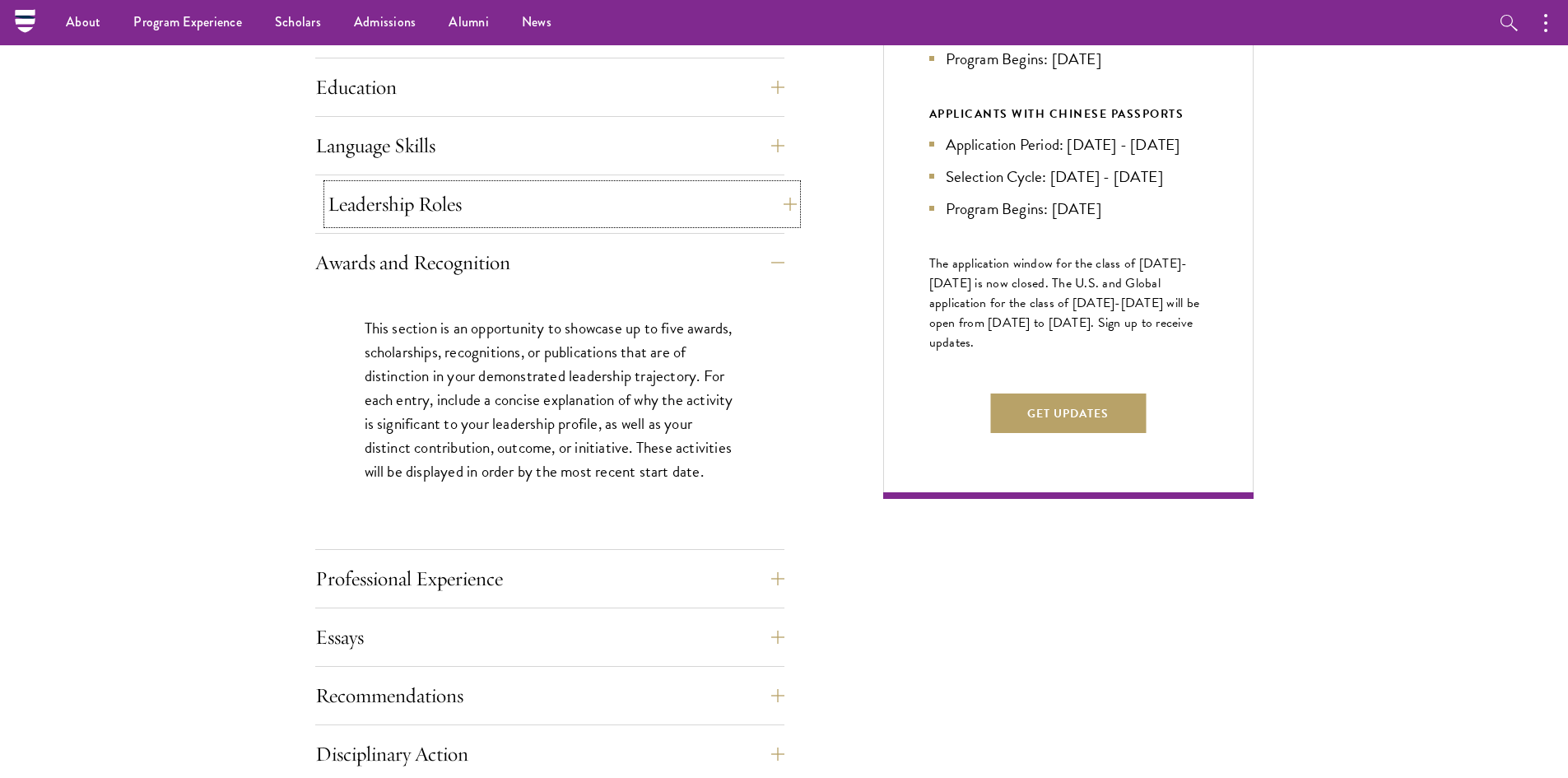
click at [372, 208] on button "Leadership Roles" at bounding box center [562, 204] width 469 height 39
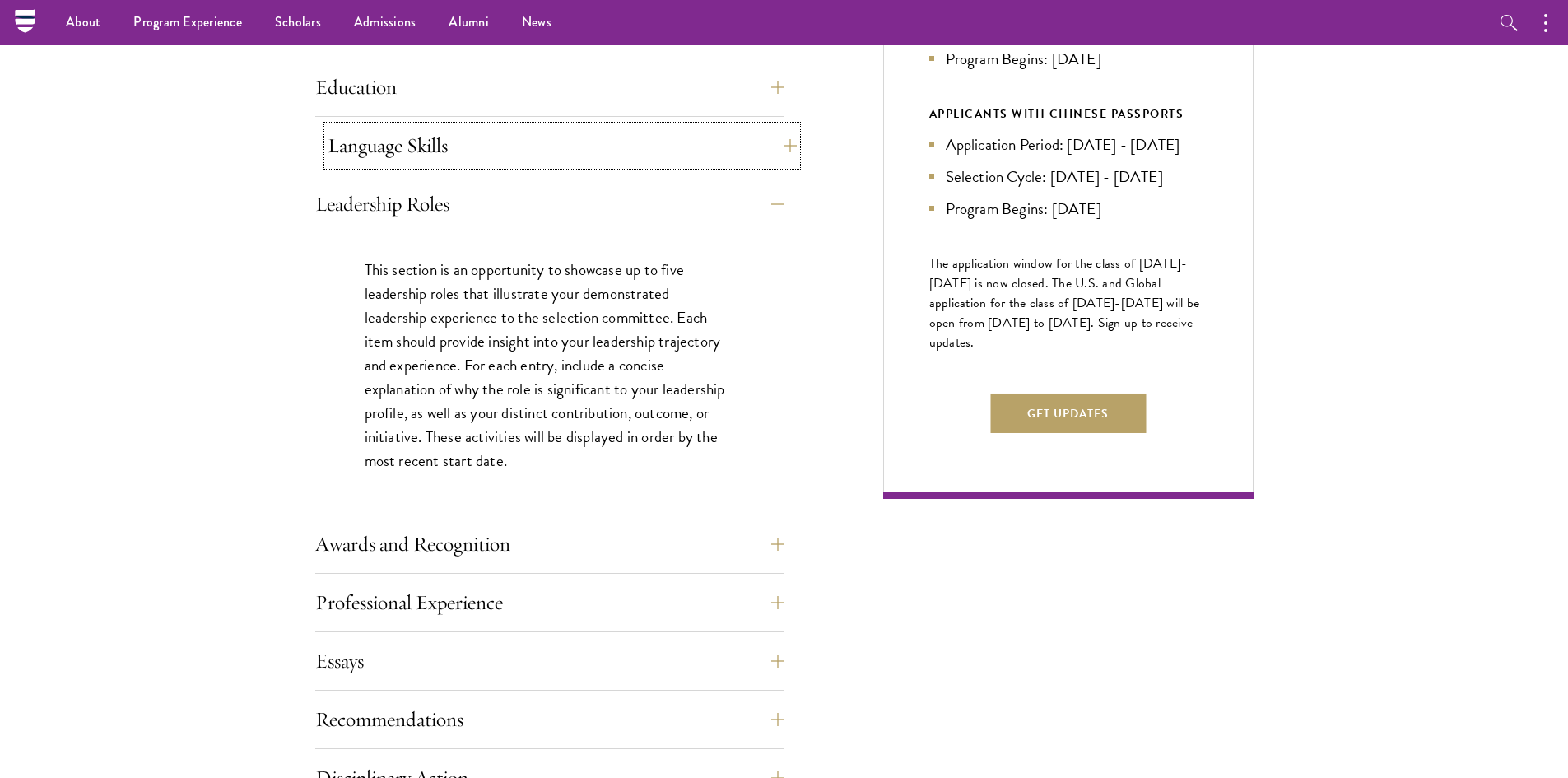
click at [396, 143] on button "Language Skills" at bounding box center [562, 145] width 469 height 39
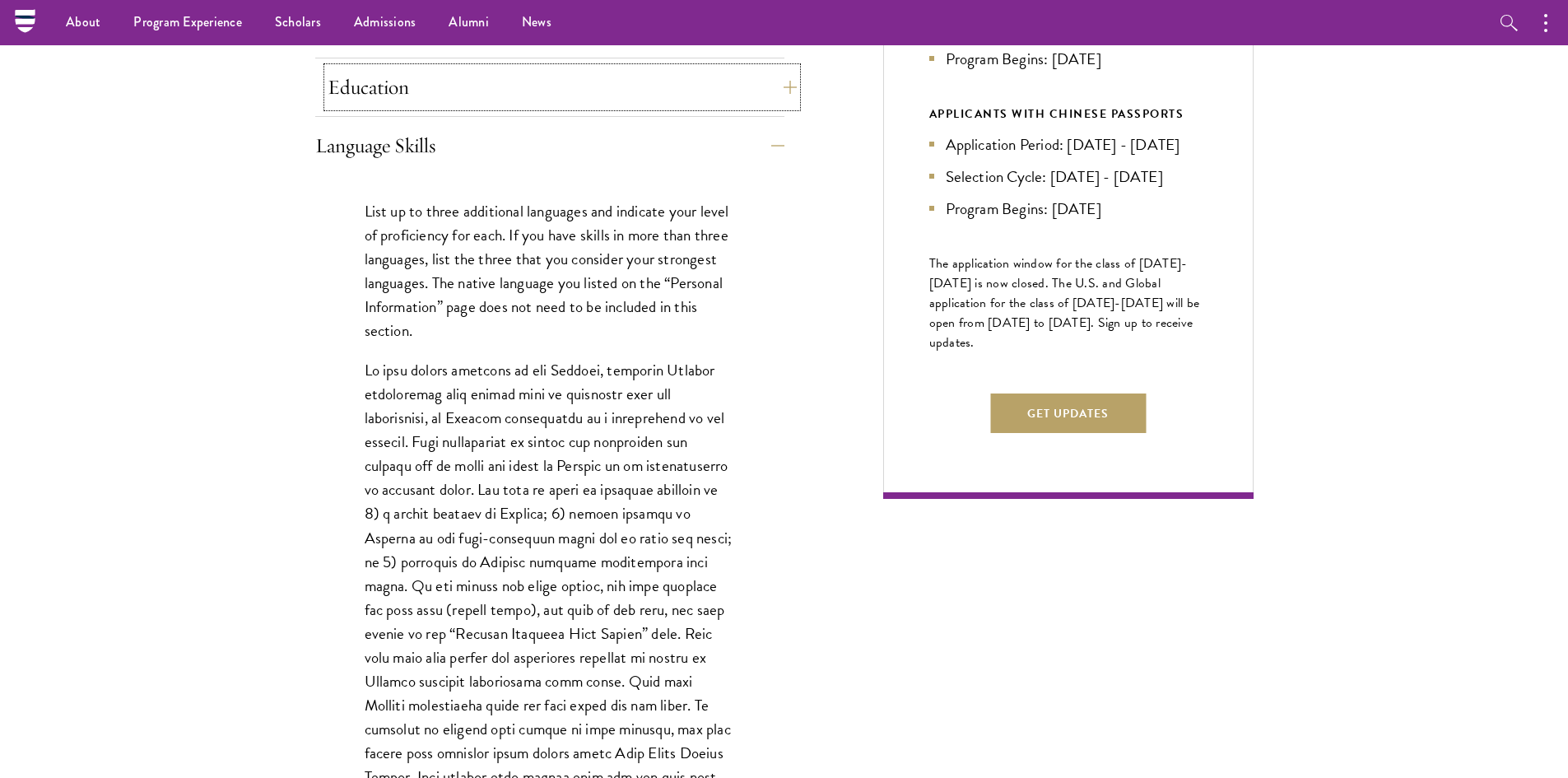
click at [399, 97] on button "Education" at bounding box center [562, 87] width 469 height 39
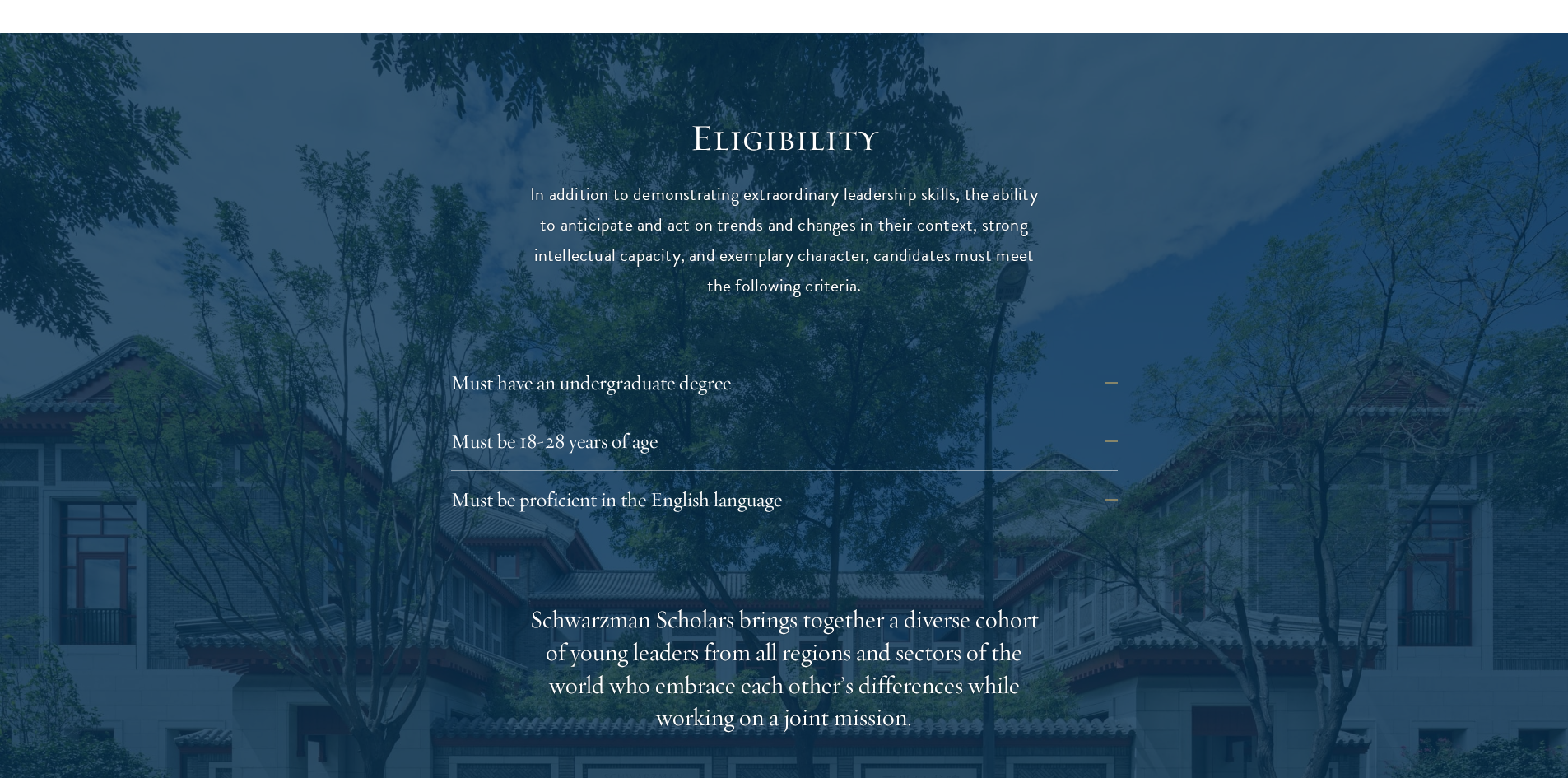
scroll to position [2220, 0]
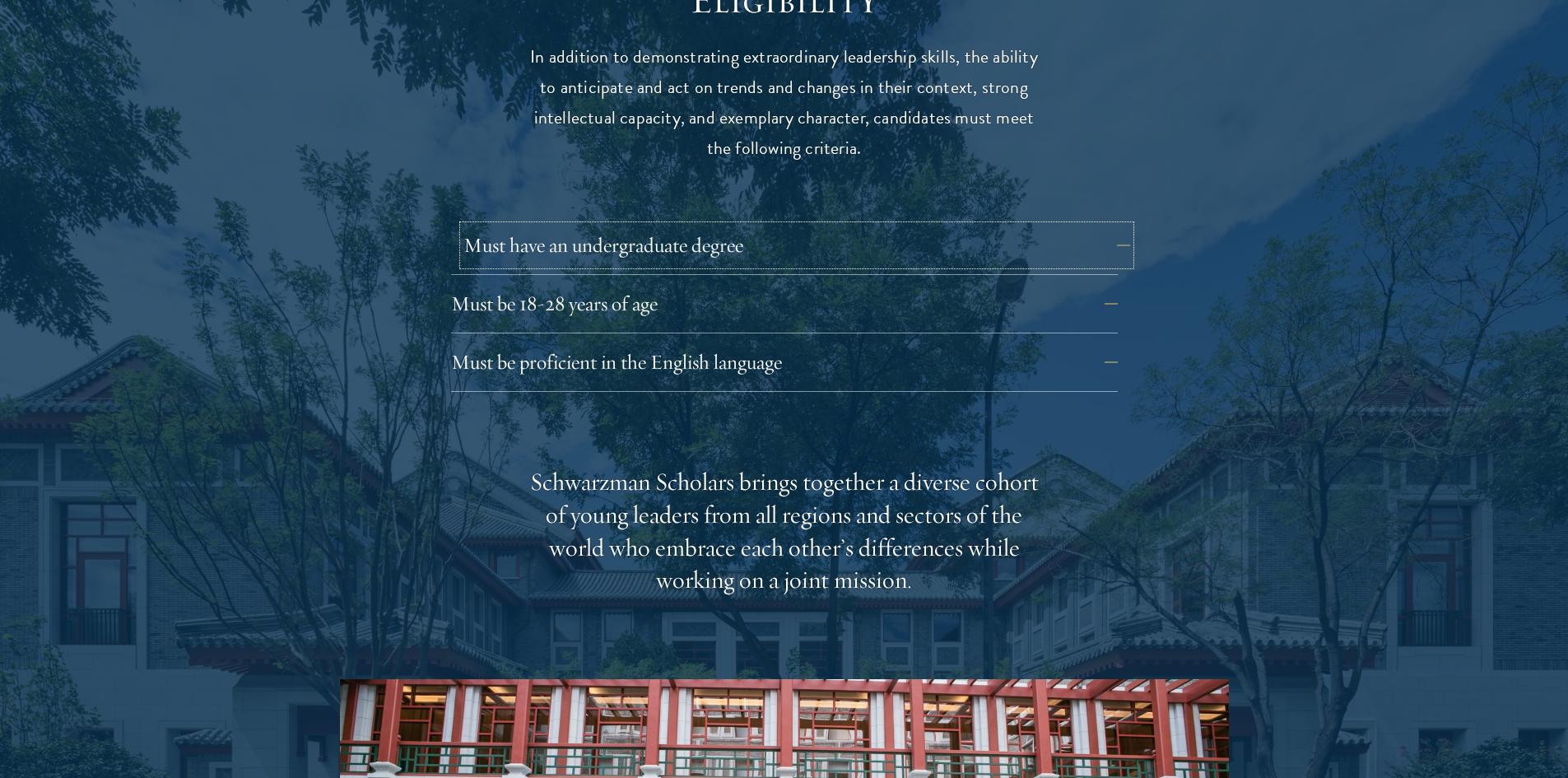
click at [564, 225] on button "Must have an undergraduate degree" at bounding box center [797, 245] width 667 height 39
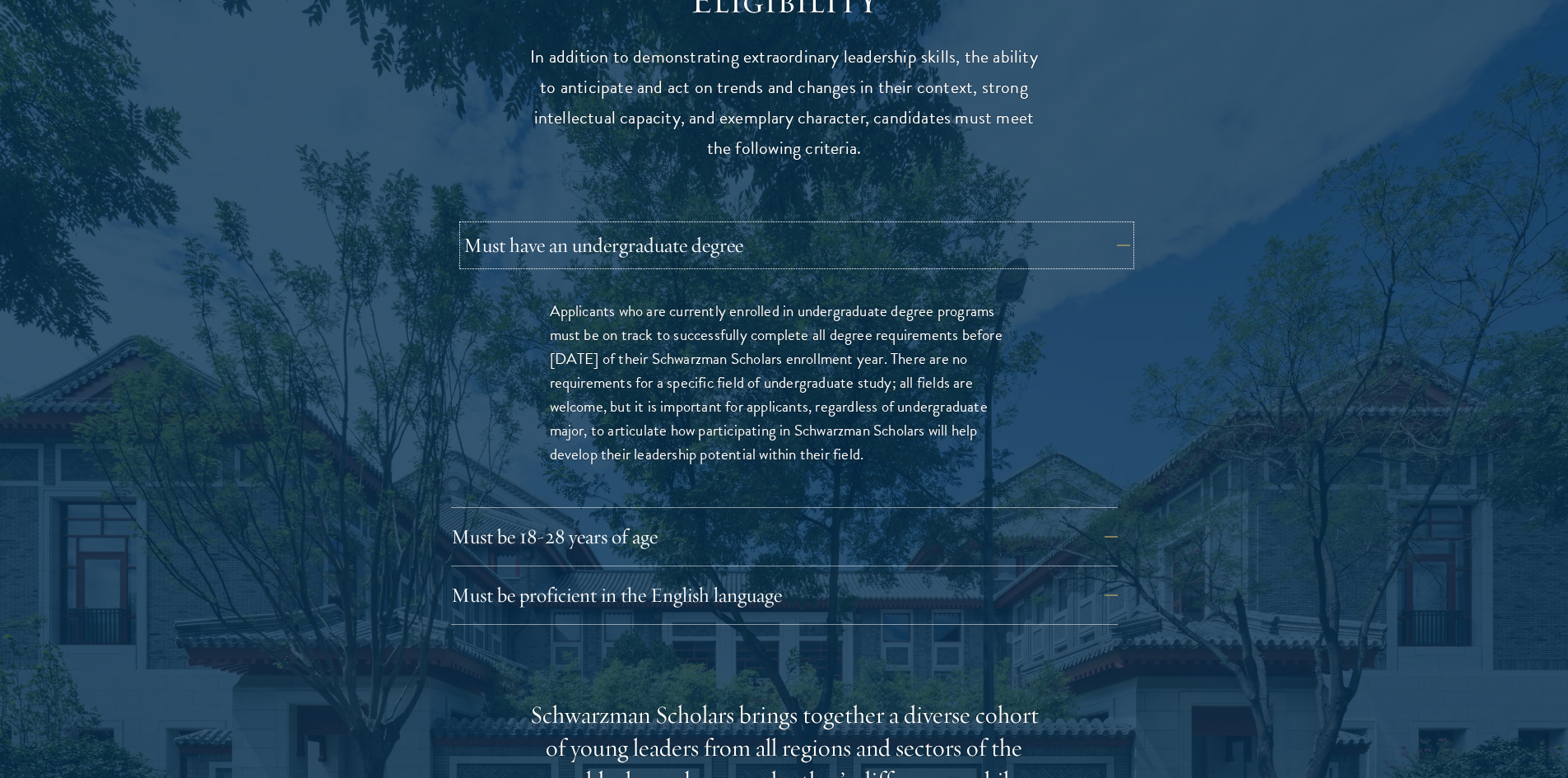
click at [564, 227] on button "Must have an undergraduate degree" at bounding box center [797, 245] width 667 height 39
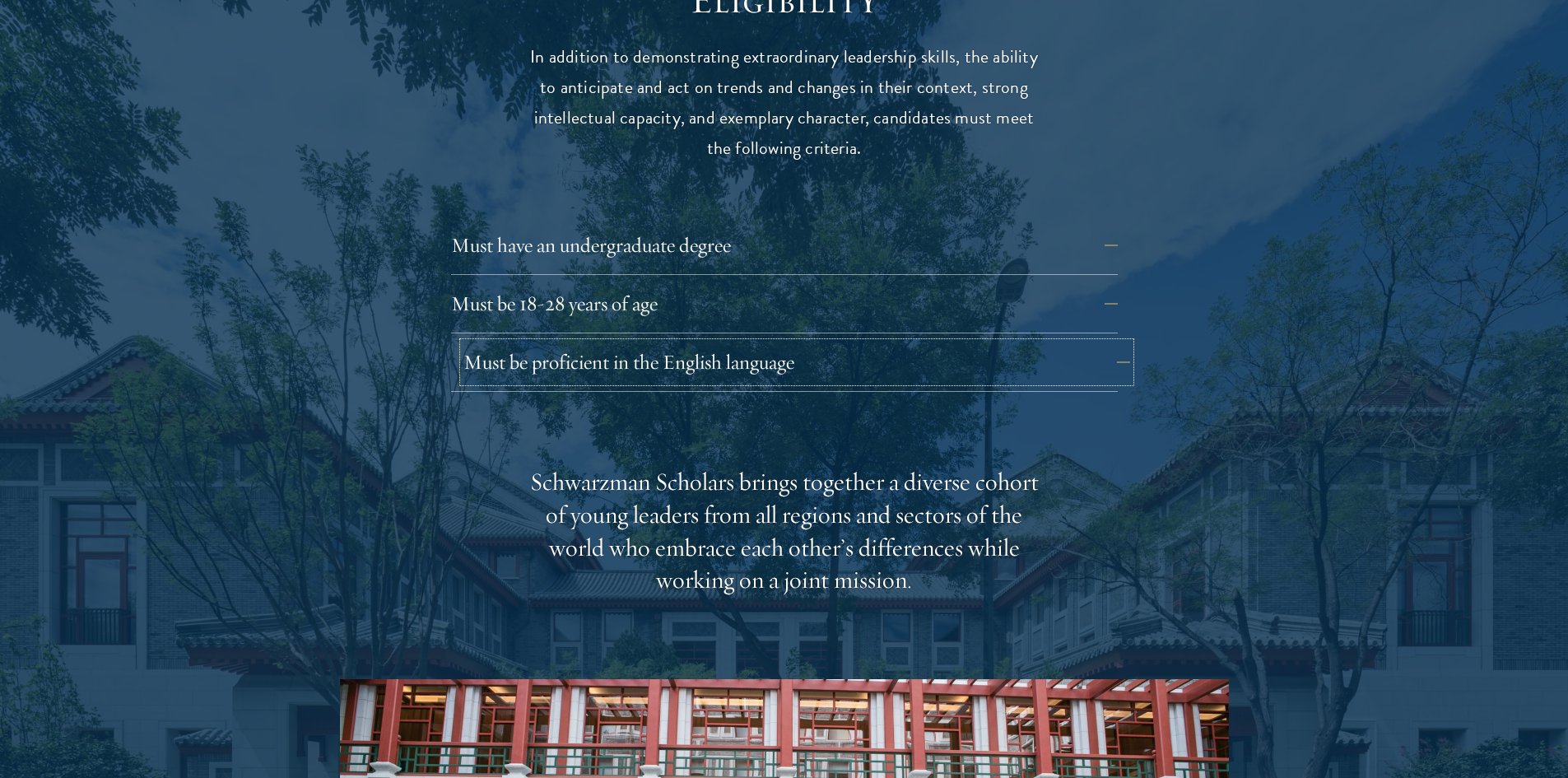
click at [553, 343] on button "Must be proficient in the English language" at bounding box center [797, 362] width 667 height 39
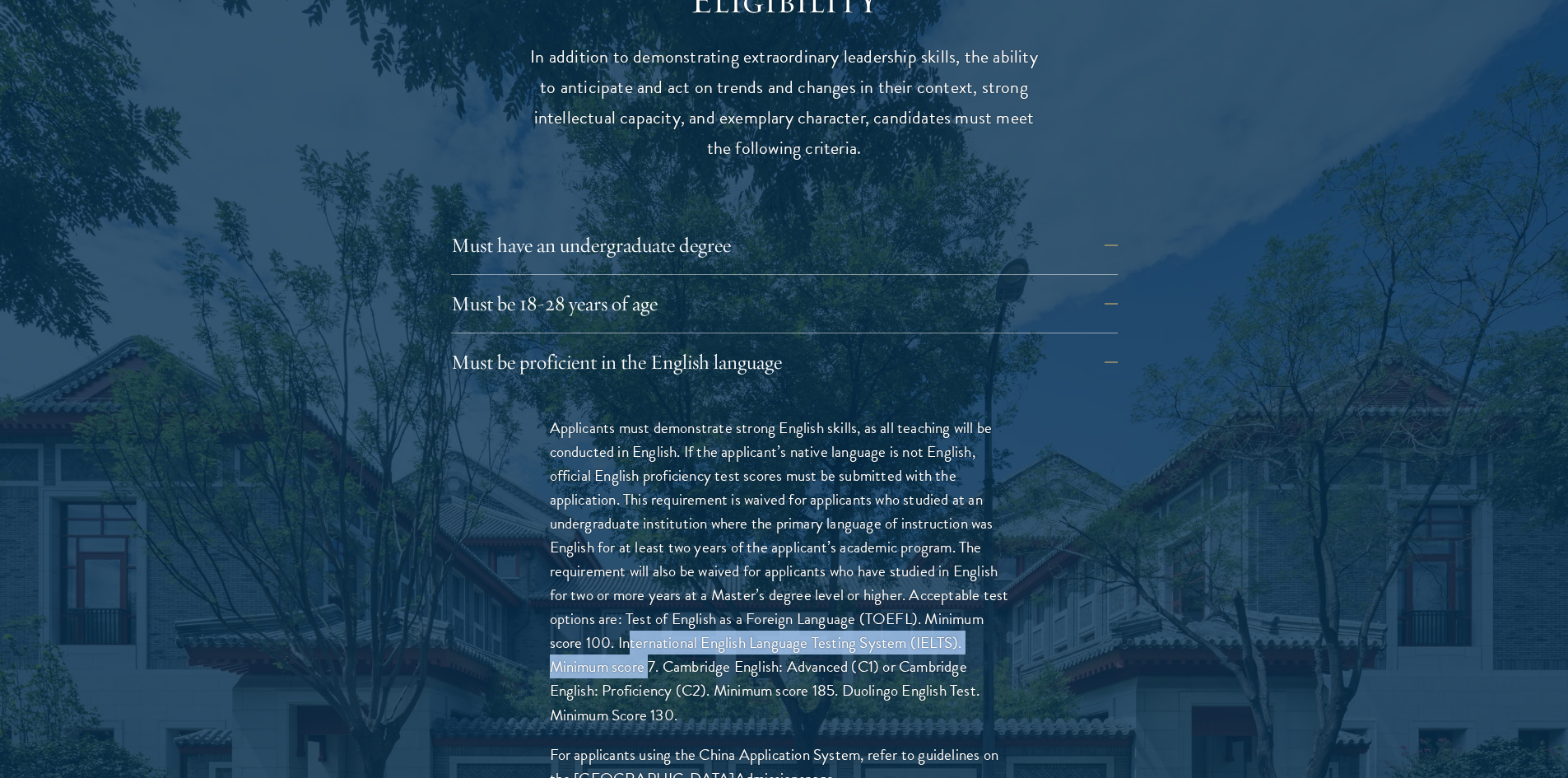
drag, startPoint x: 631, startPoint y: 608, endPoint x: 652, endPoint y: 642, distance: 40.0
click at [652, 642] on p "Applicants must demonstrate strong English skills, as all teaching will be cond…" at bounding box center [784, 571] width 469 height 311
drag, startPoint x: 621, startPoint y: 610, endPoint x: 640, endPoint y: 636, distance: 32.2
click at [640, 636] on p "Applicants must demonstrate strong English skills, as all teaching will be cond…" at bounding box center [784, 571] width 469 height 311
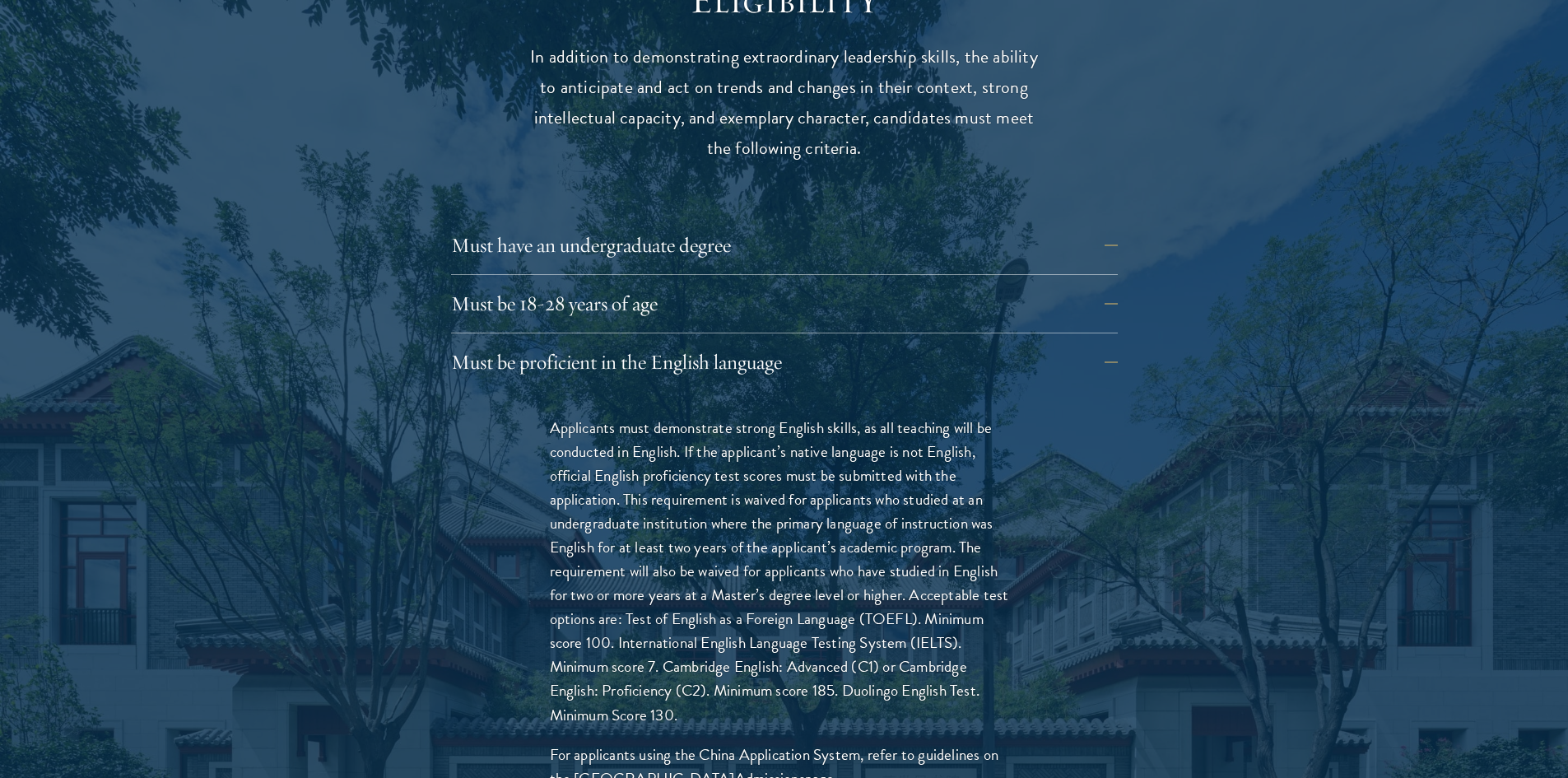
click at [651, 629] on p "Applicants must demonstrate strong English skills, as all teaching will be cond…" at bounding box center [784, 571] width 469 height 311
drag, startPoint x: 910, startPoint y: 566, endPoint x: 618, endPoint y: 593, distance: 293.2
click at [618, 593] on p "Applicants must demonstrate strong English skills, as all teaching will be cond…" at bounding box center [784, 571] width 469 height 311
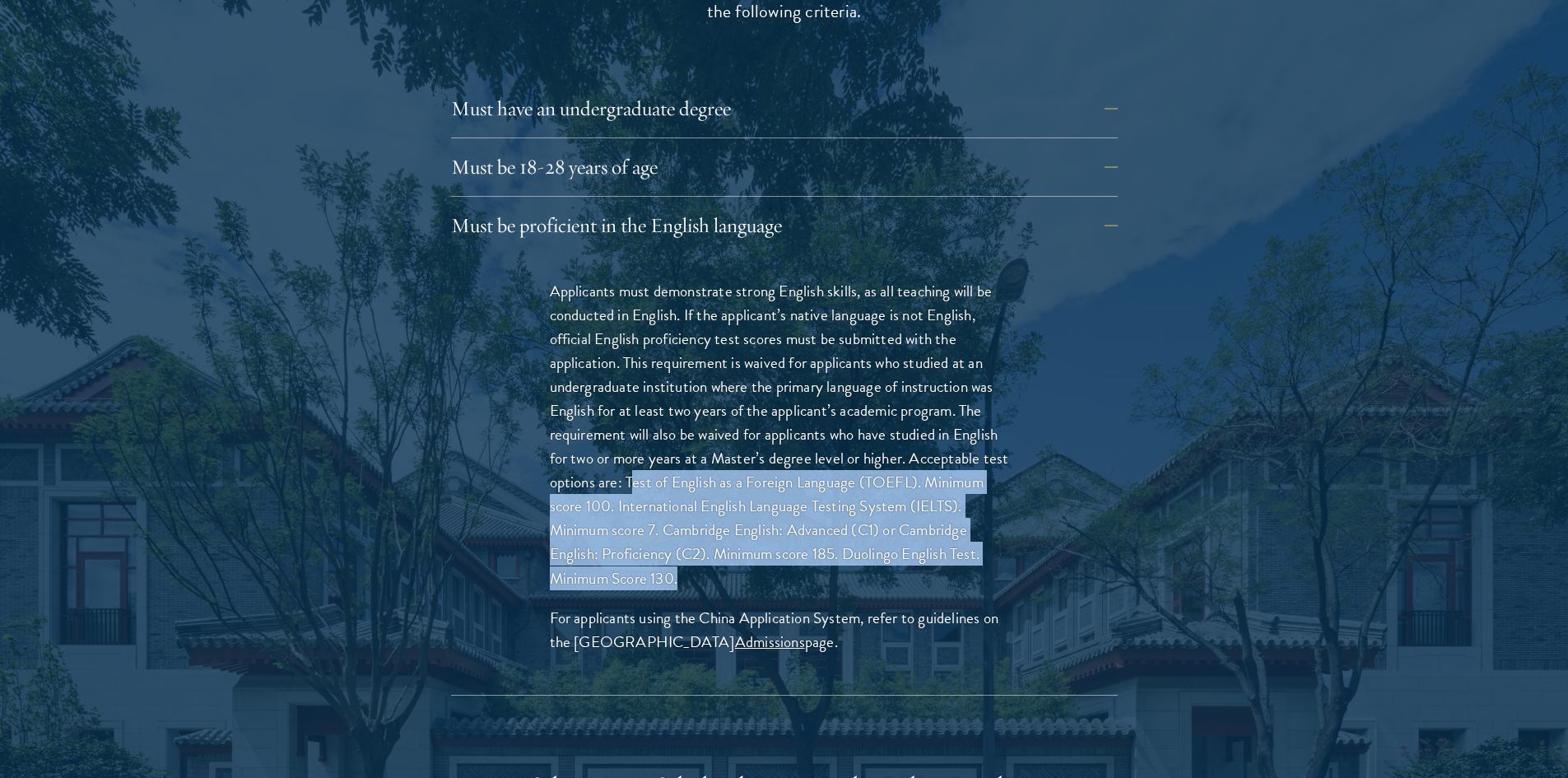
drag, startPoint x: 632, startPoint y: 459, endPoint x: 886, endPoint y: 541, distance: 266.9
click at [886, 541] on p "Applicants must demonstrate strong English skills, as all teaching will be cond…" at bounding box center [784, 435] width 469 height 311
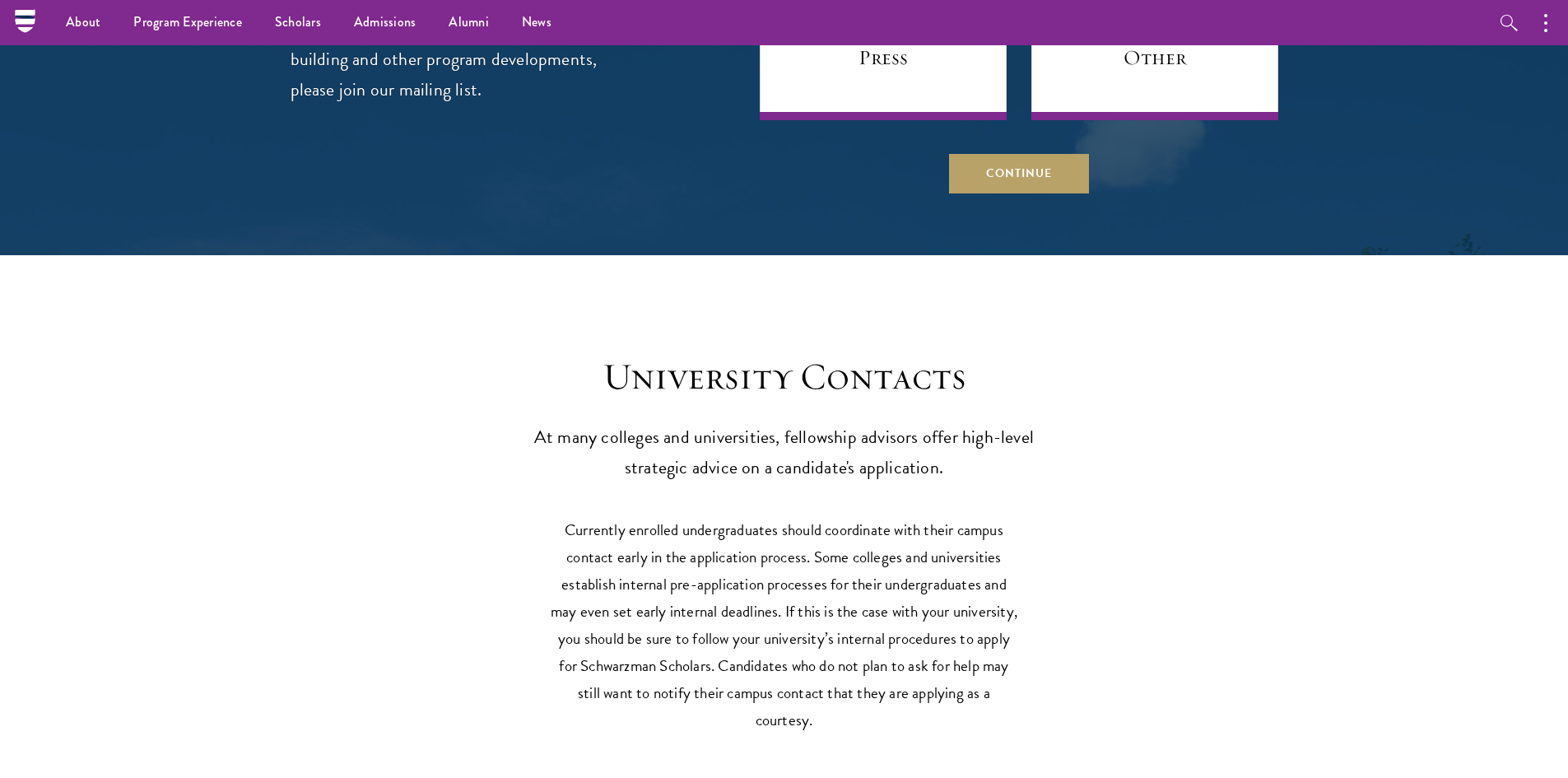
scroll to position [7058, 0]
